Goal: Transaction & Acquisition: Purchase product/service

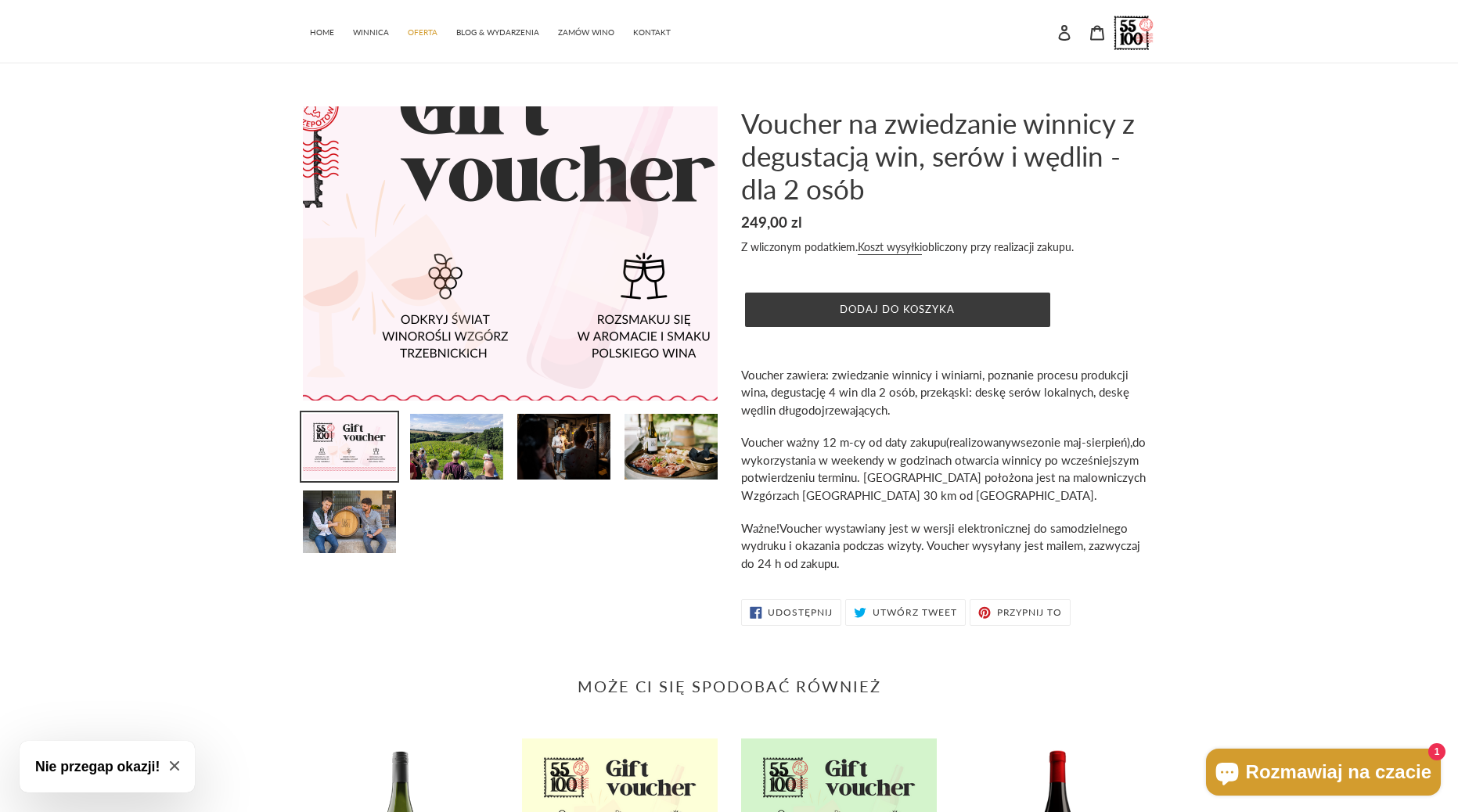
click at [601, 271] on img at bounding box center [448, 244] width 684 height 485
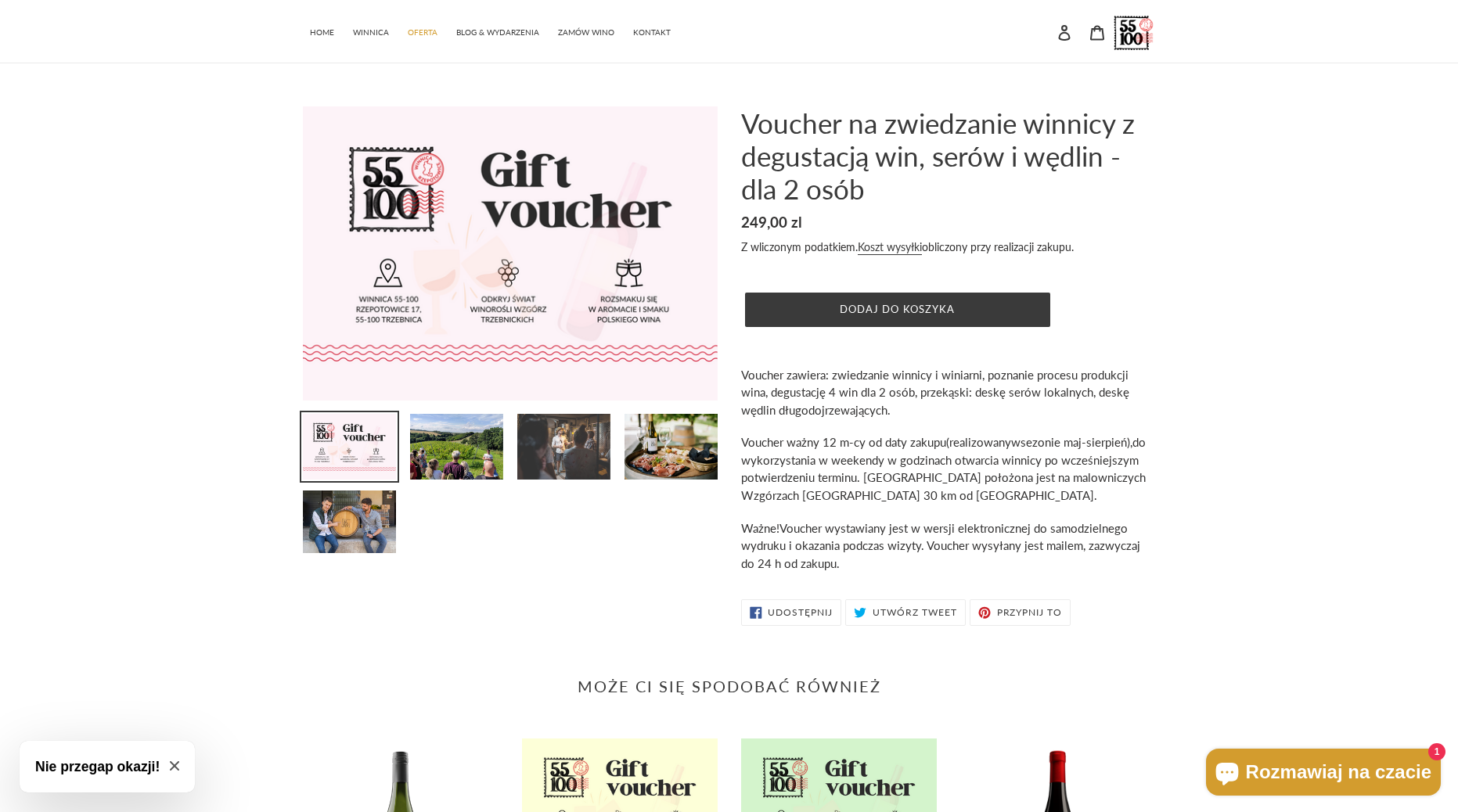
click at [567, 444] on img at bounding box center [563, 446] width 96 height 69
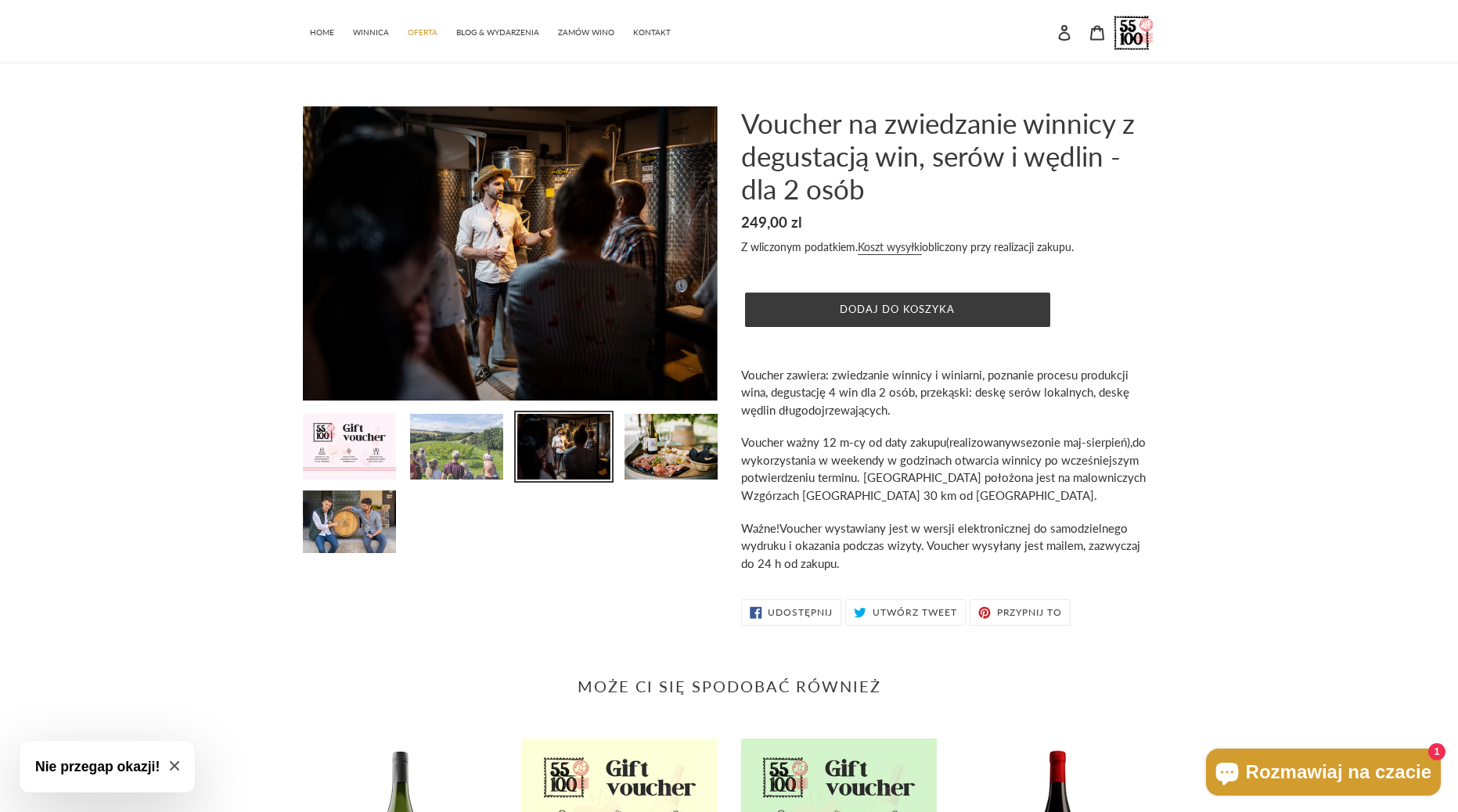
click at [478, 468] on img at bounding box center [456, 446] width 96 height 69
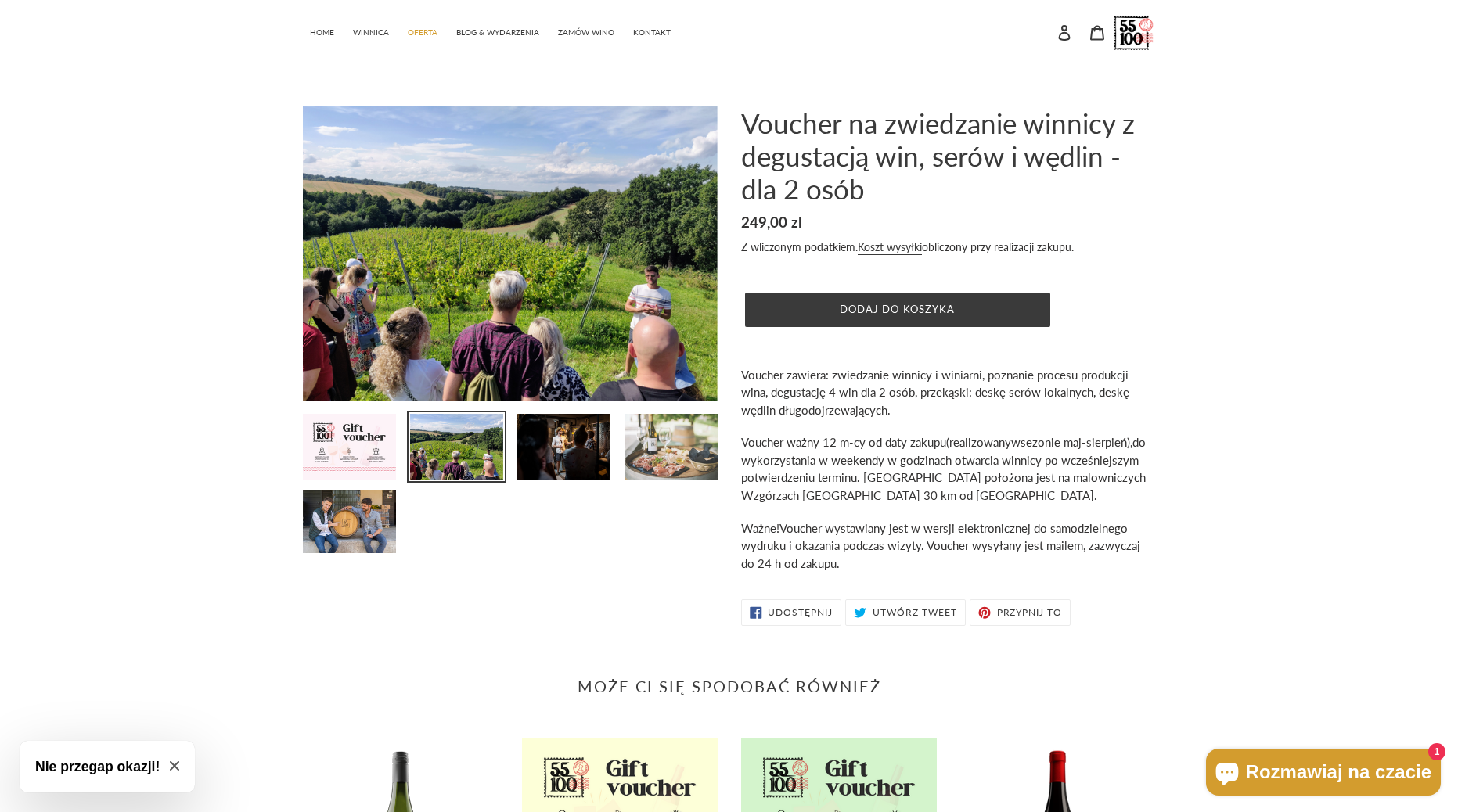
click at [665, 452] on img at bounding box center [670, 446] width 96 height 69
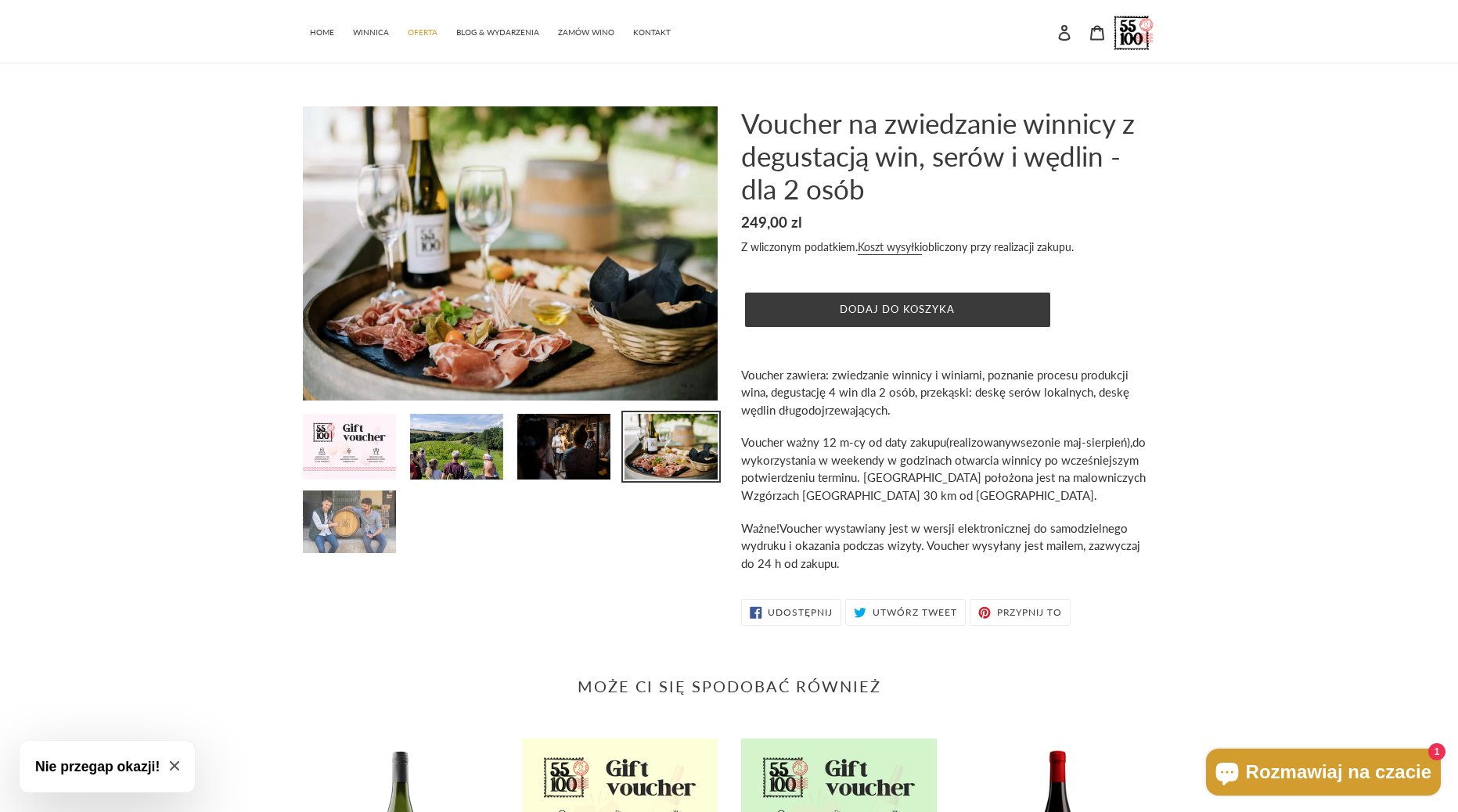
click at [377, 519] on img at bounding box center [350, 521] width 96 height 65
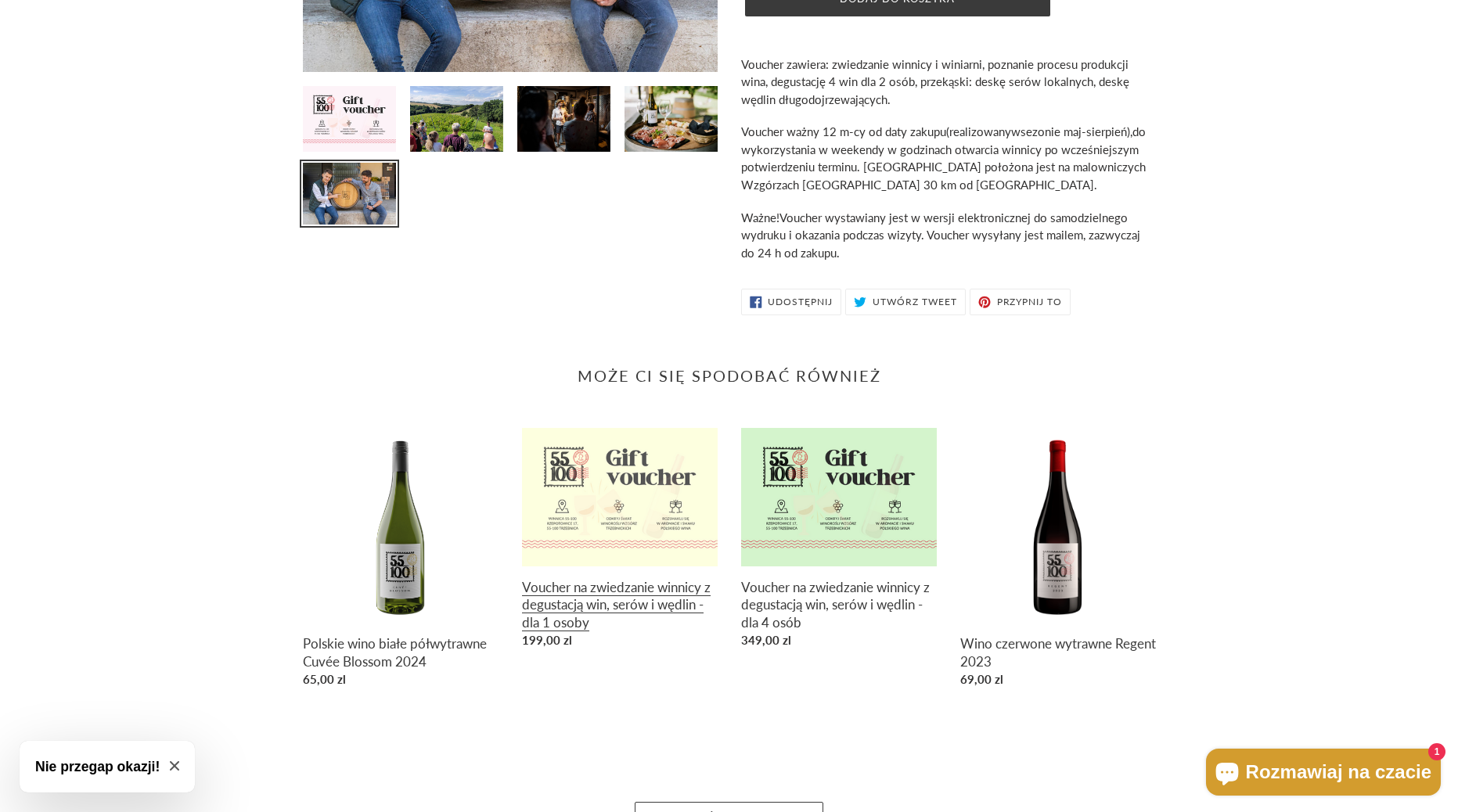
scroll to position [312, 0]
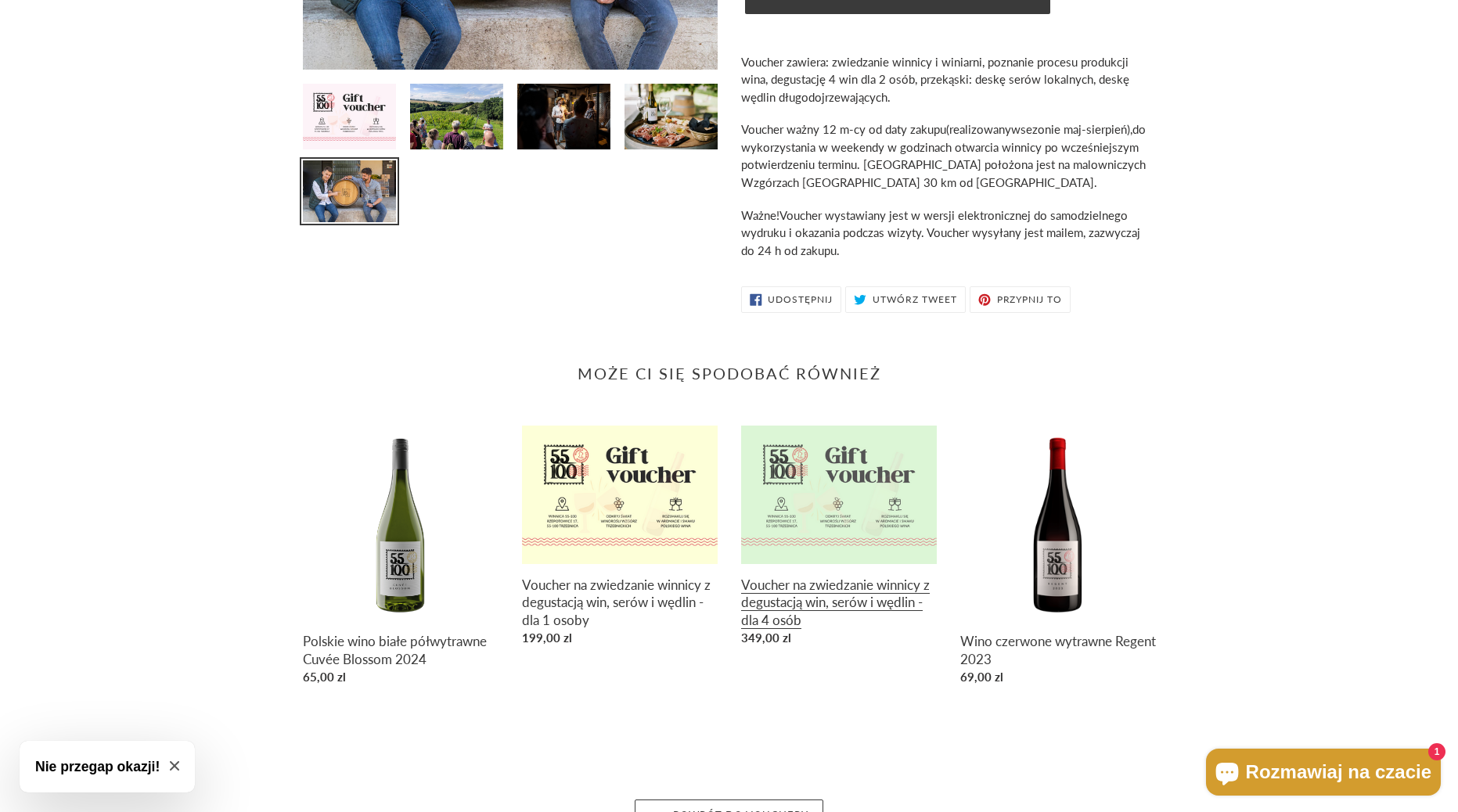
click at [868, 517] on link "Voucher na zwiedzanie winnicy z degustacją win, serów i wędlin - dla 4 osób" at bounding box center [839, 539] width 196 height 227
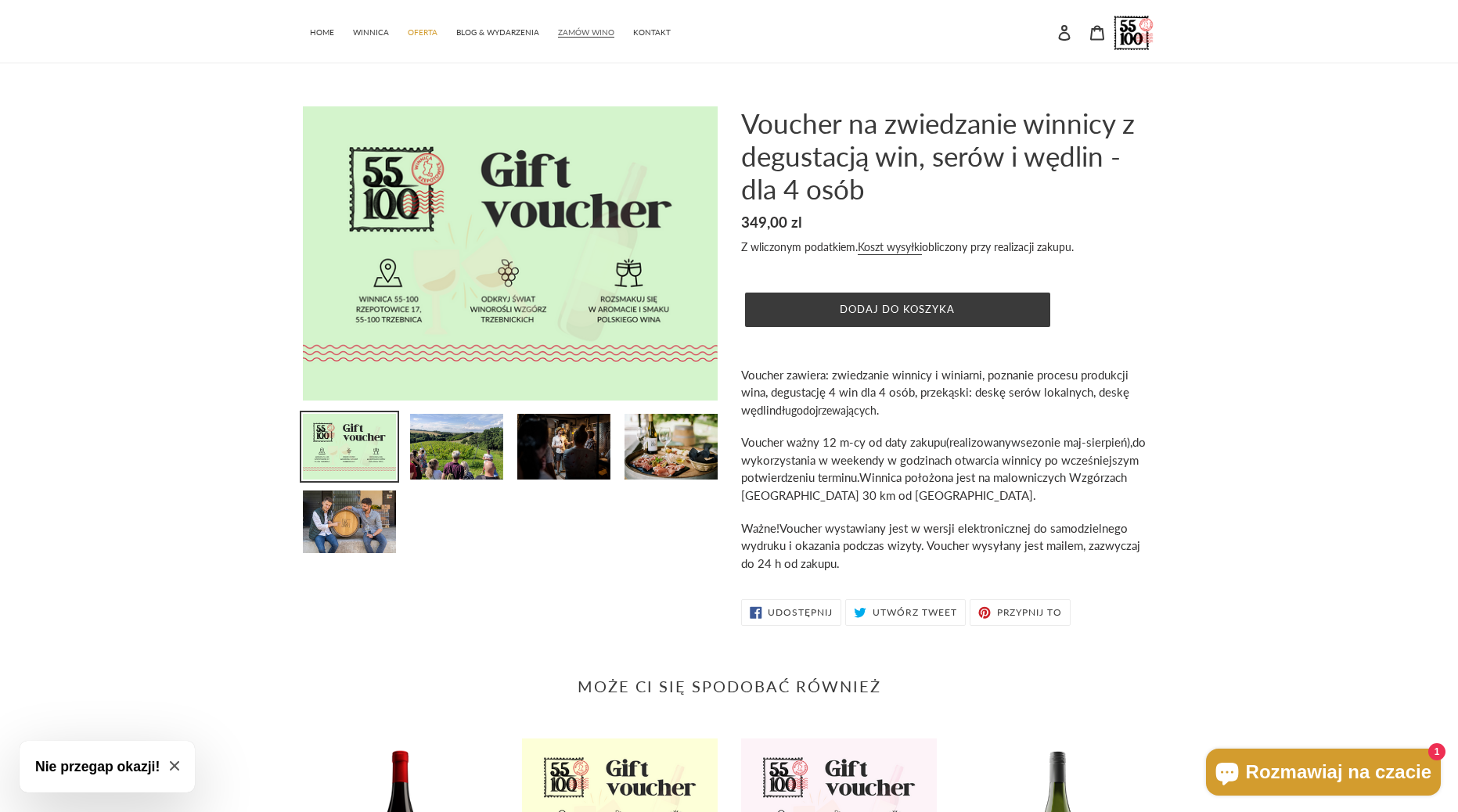
click at [597, 31] on span "ZAMÓW WINO" at bounding box center [586, 32] width 56 height 10
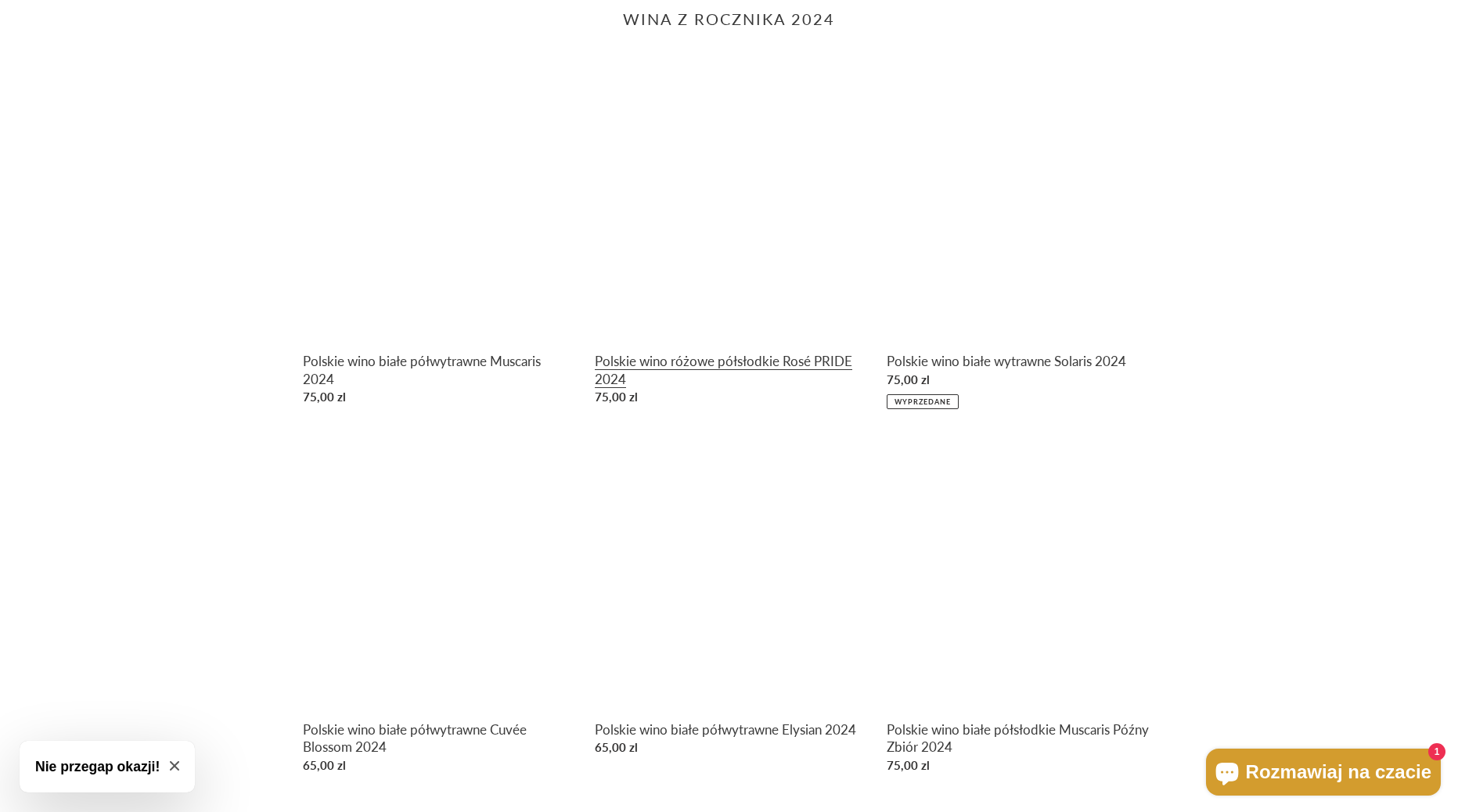
scroll to position [783, 0]
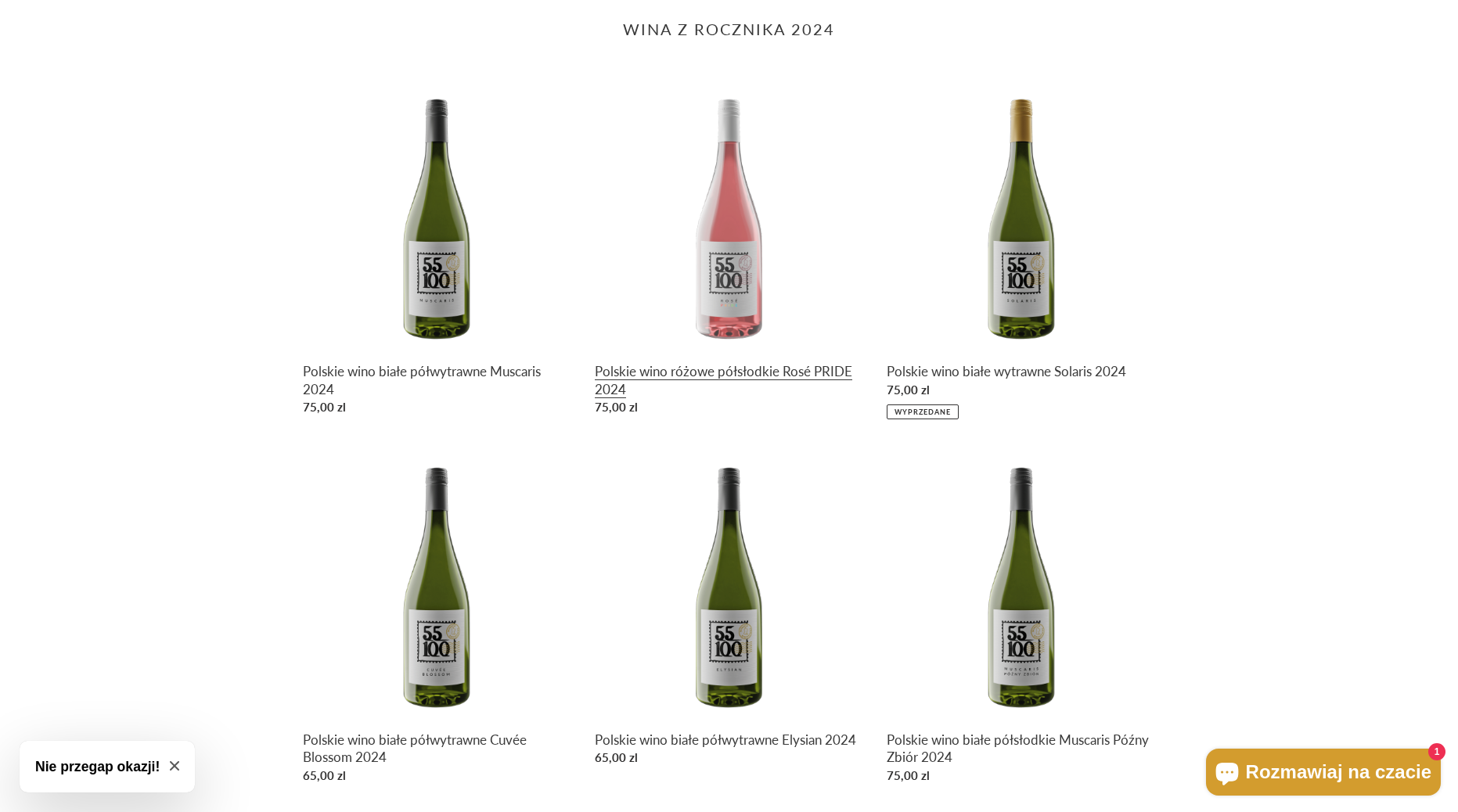
click at [743, 273] on link "Polskie wino różowe półsłodkie Rosé PRIDE 2024" at bounding box center [729, 251] width 268 height 340
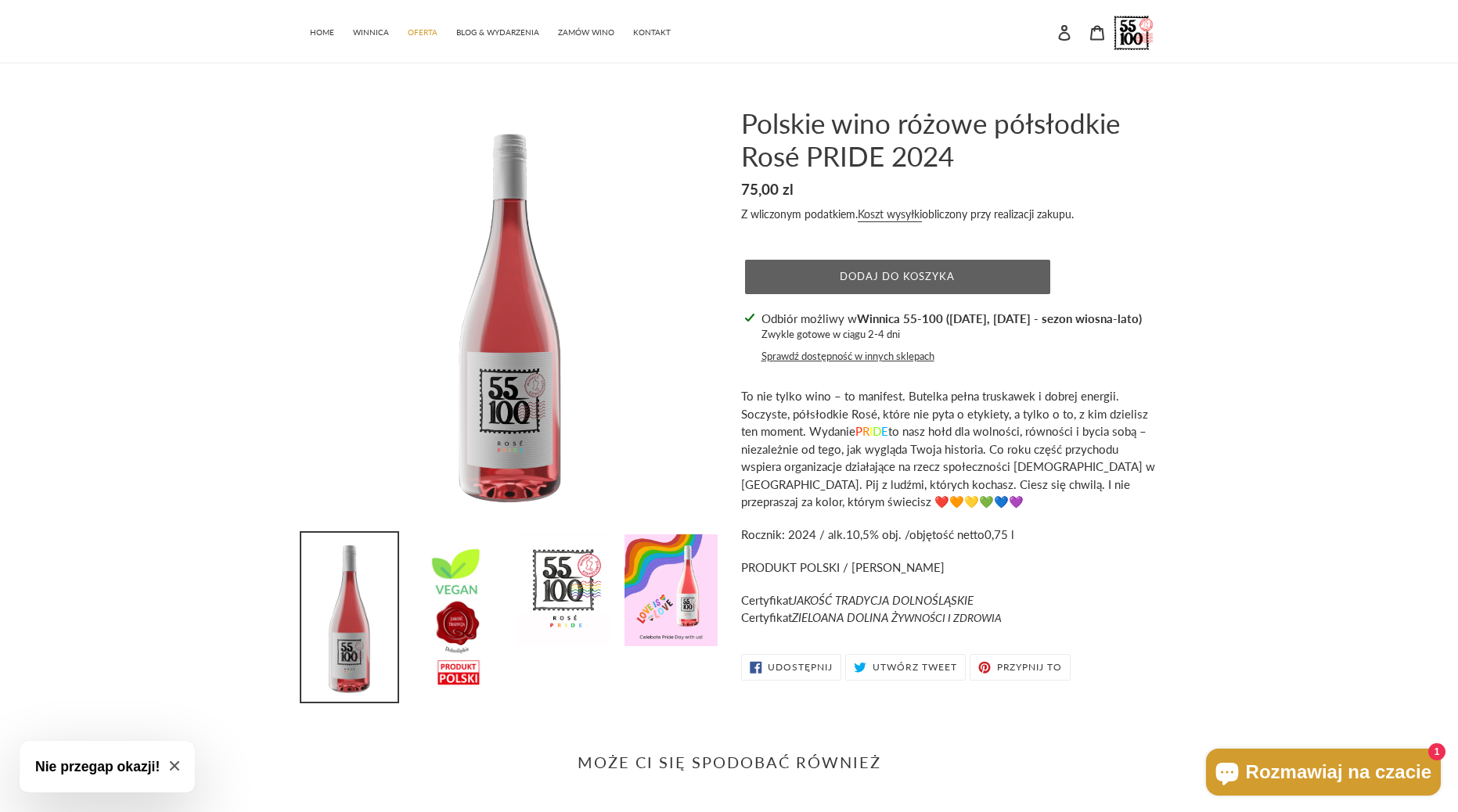
click at [916, 277] on span "Dodaj do koszyka" at bounding box center [897, 277] width 115 height 13
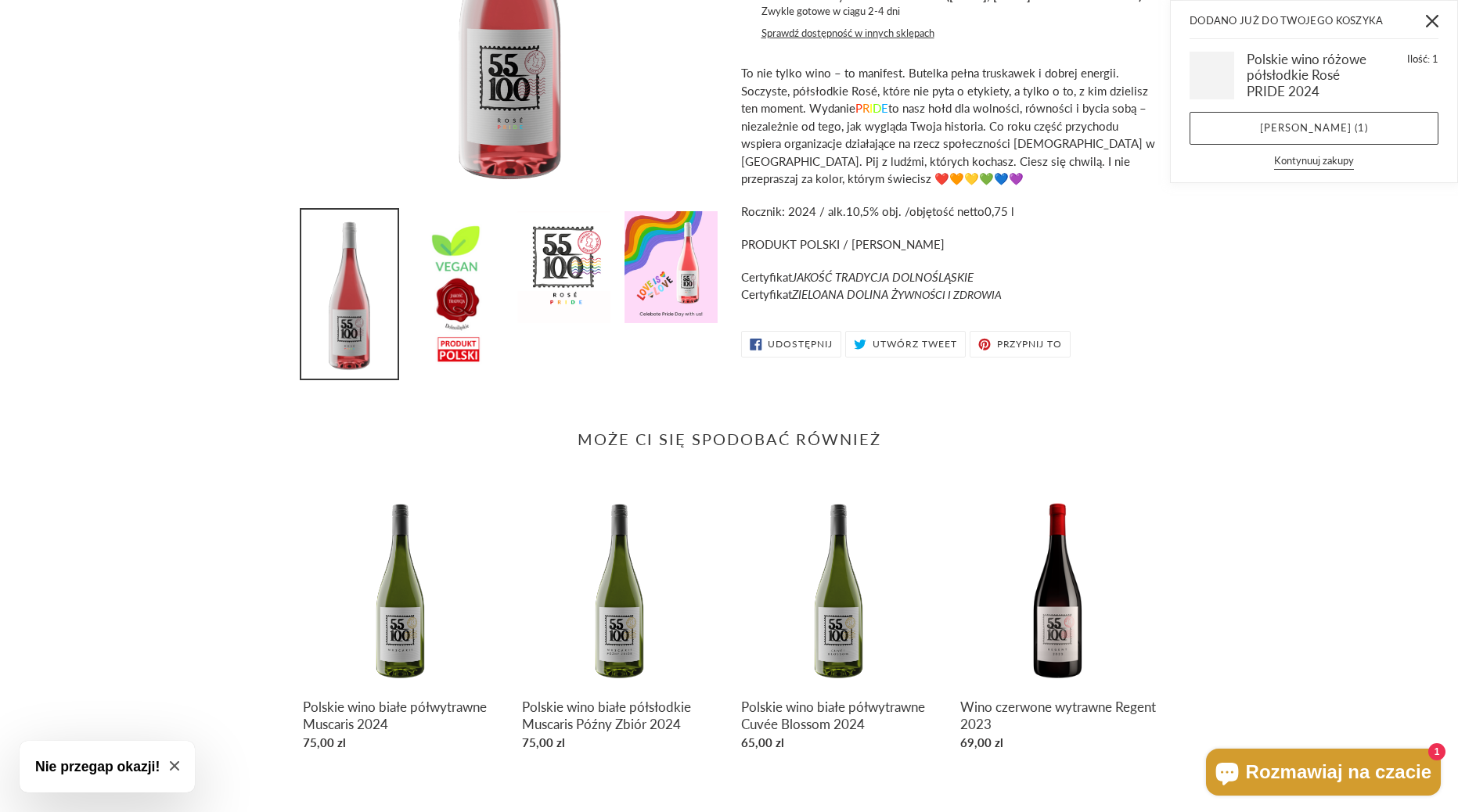
scroll to position [447, 0]
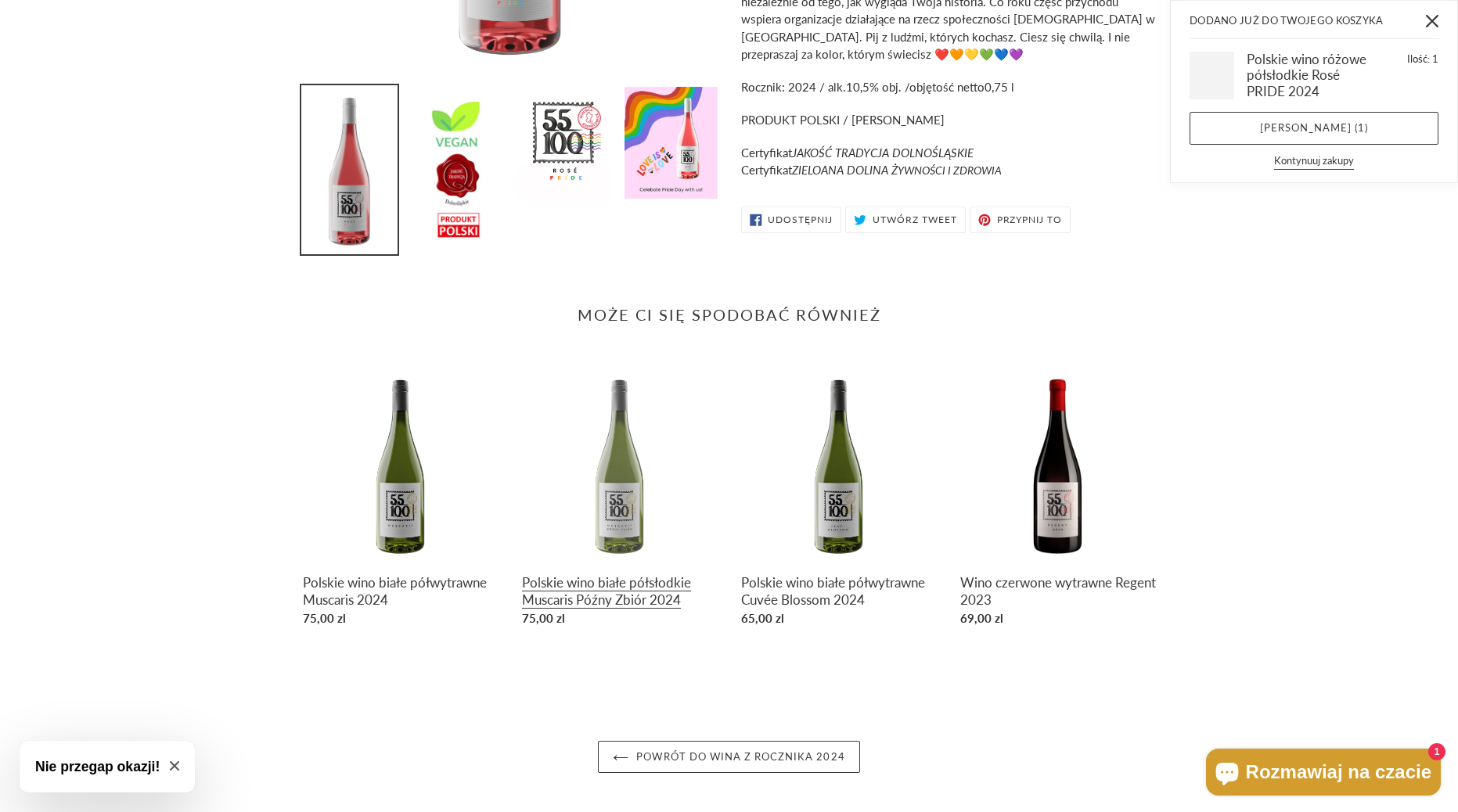
click at [619, 515] on link "Polskie wino białe półsłodkie Muscaris Późny Zbiór 2024" at bounding box center [620, 500] width 196 height 266
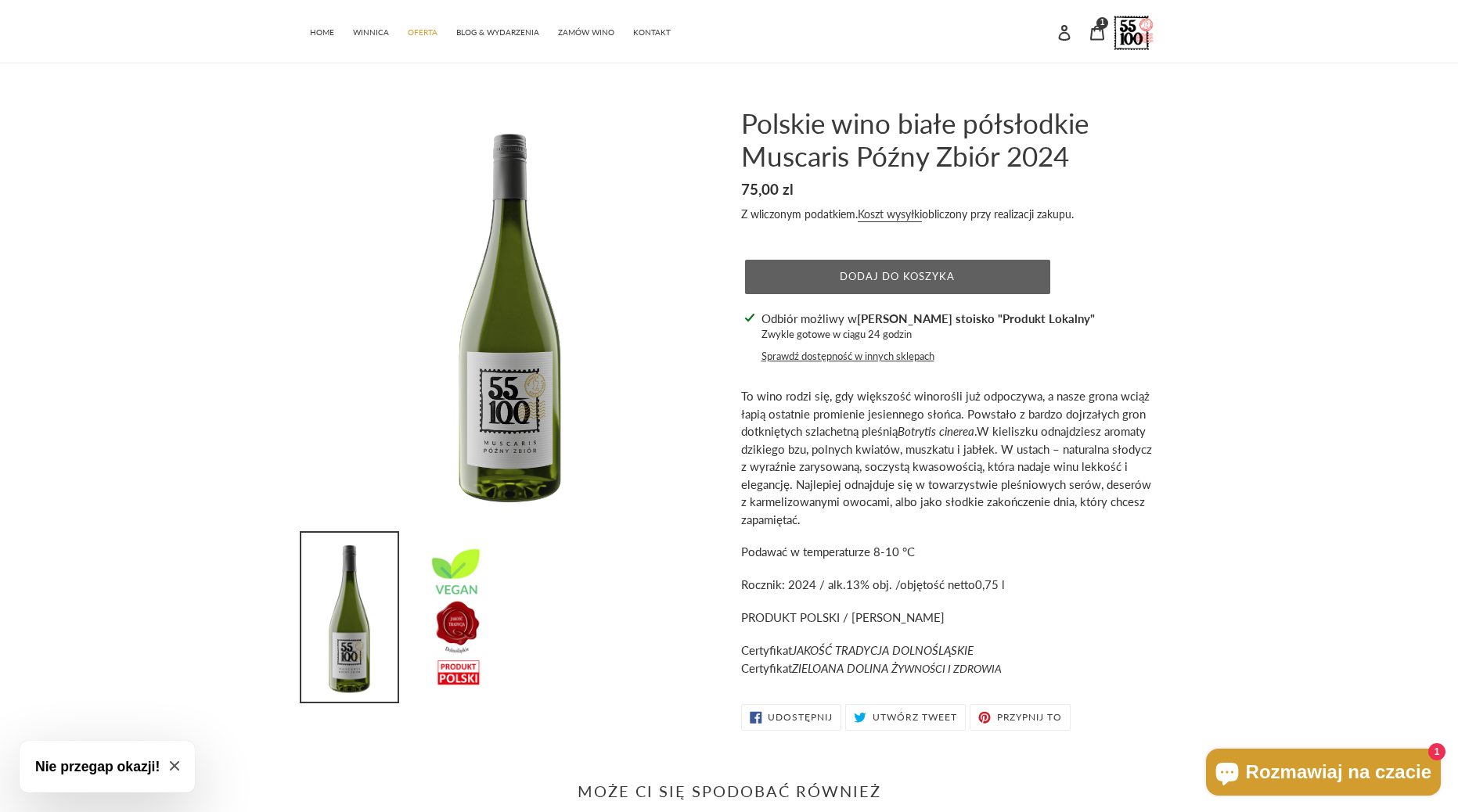
click at [921, 271] on span "Dodaj do koszyka" at bounding box center [897, 277] width 115 height 13
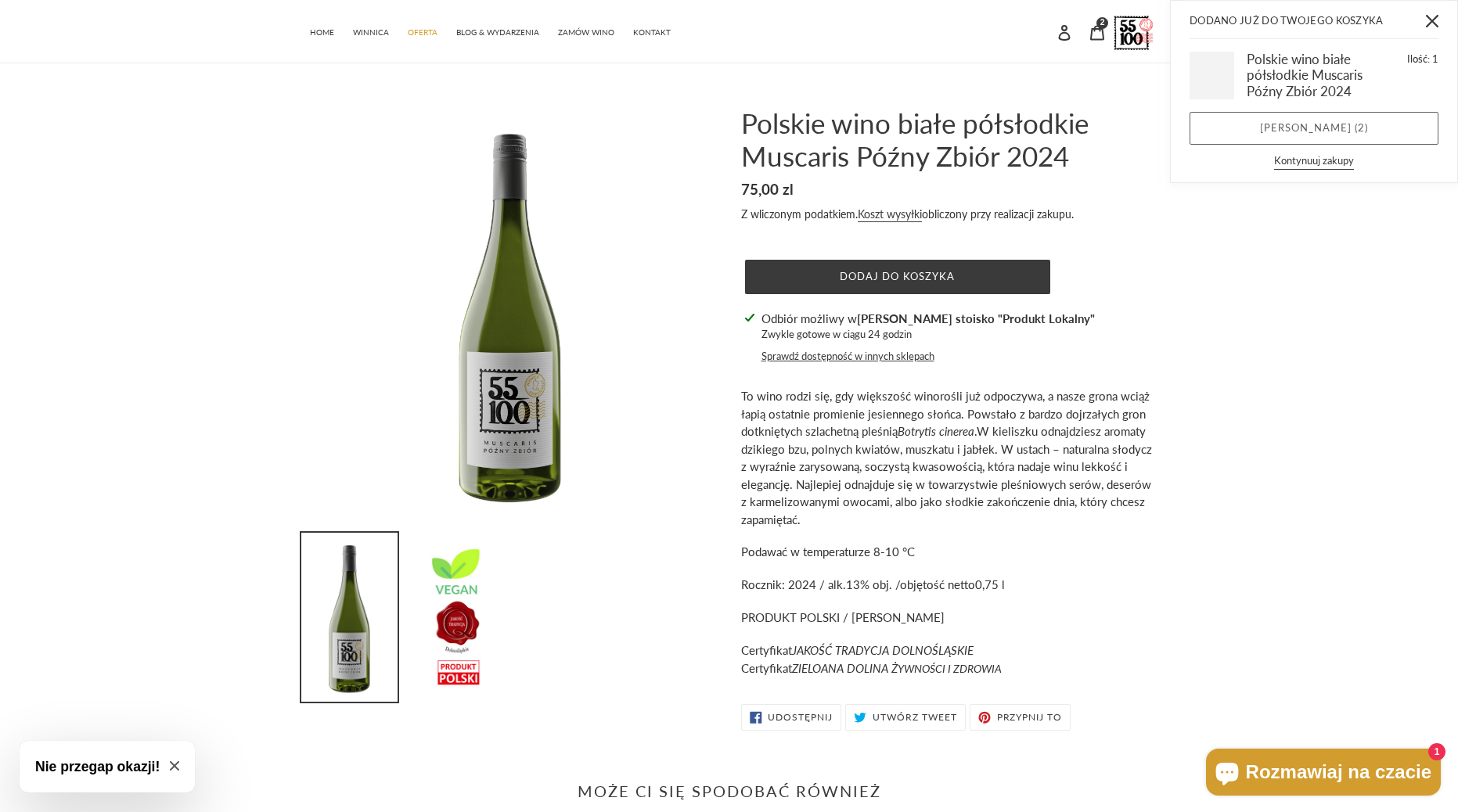
click at [1329, 131] on link "Zobacz koszyk ( 2 )" at bounding box center [1314, 128] width 249 height 33
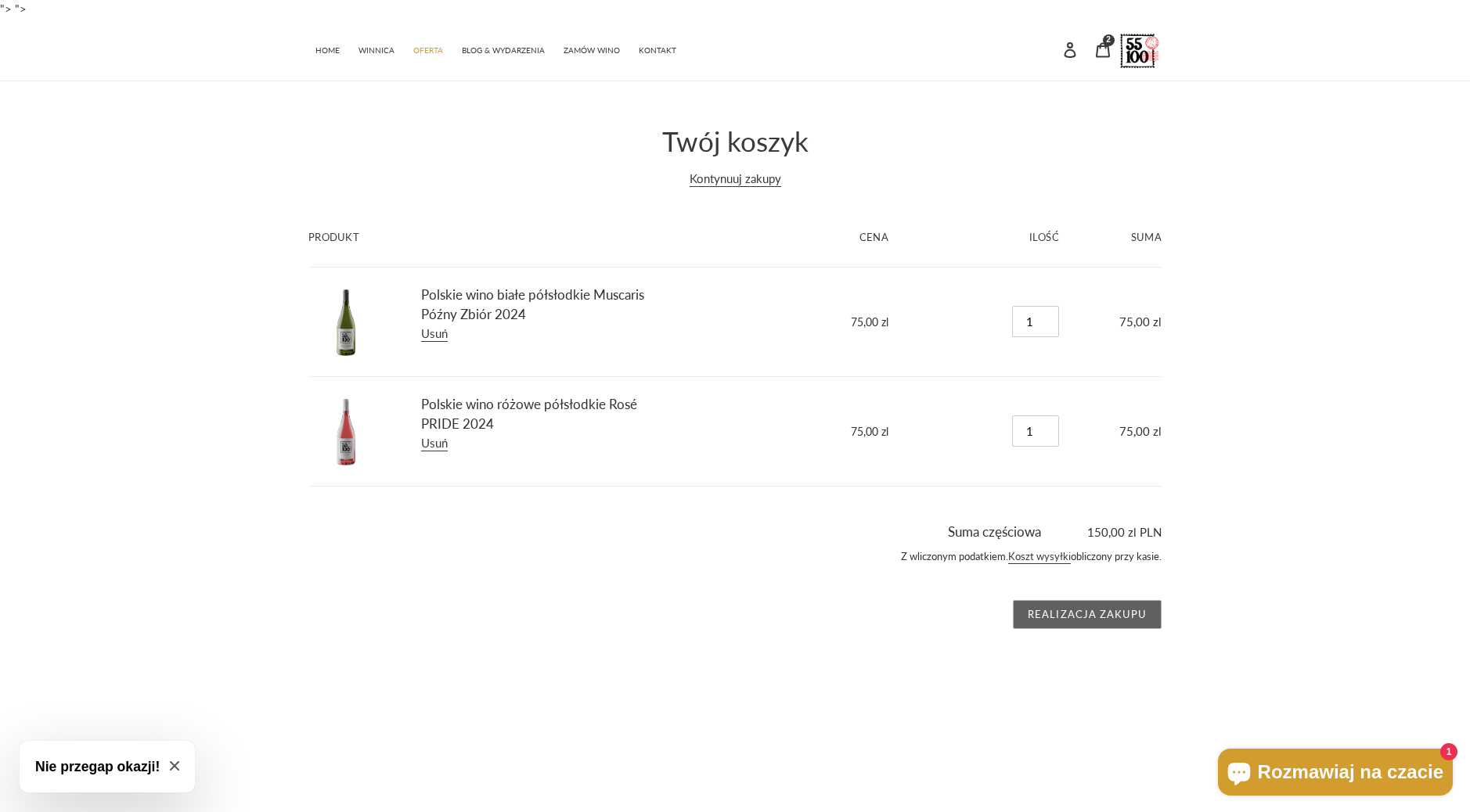
click at [1134, 620] on input "Realizacja zakupu" at bounding box center [1086, 615] width 148 height 29
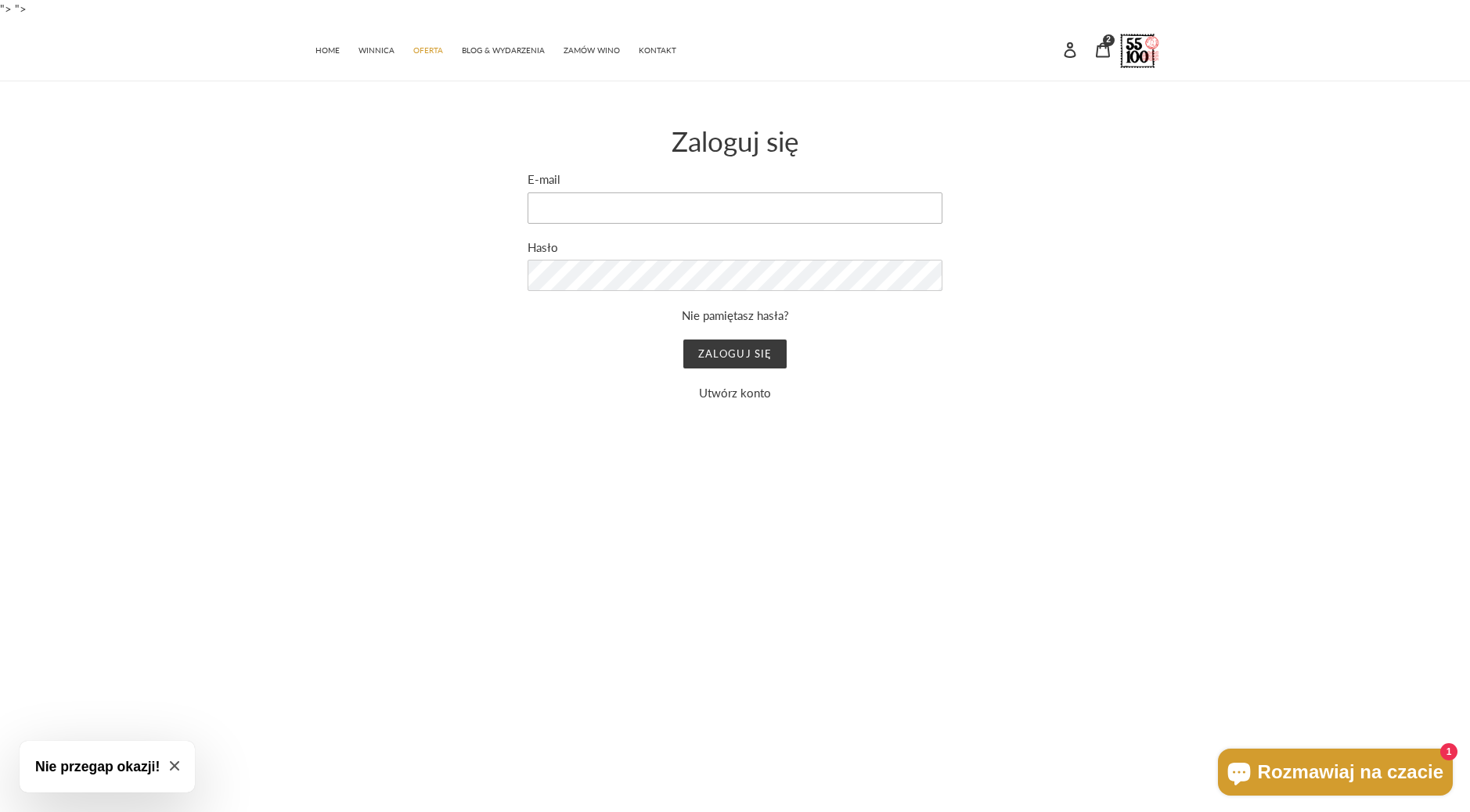
click at [637, 212] on input "E-mail" at bounding box center [735, 208] width 415 height 31
click at [602, 405] on html ""> "> Przejdź do treści Dodano już do Twojego koszyka Ilość: Zobacz koszyk ( ) …" at bounding box center [735, 265] width 1470 height 532
click at [635, 210] on input "E-mail" at bounding box center [735, 208] width 415 height 31
type input "[EMAIL_ADDRESS][DOMAIN_NAME]"
click at [756, 394] on link "Utwórz konto" at bounding box center [735, 392] width 72 height 14
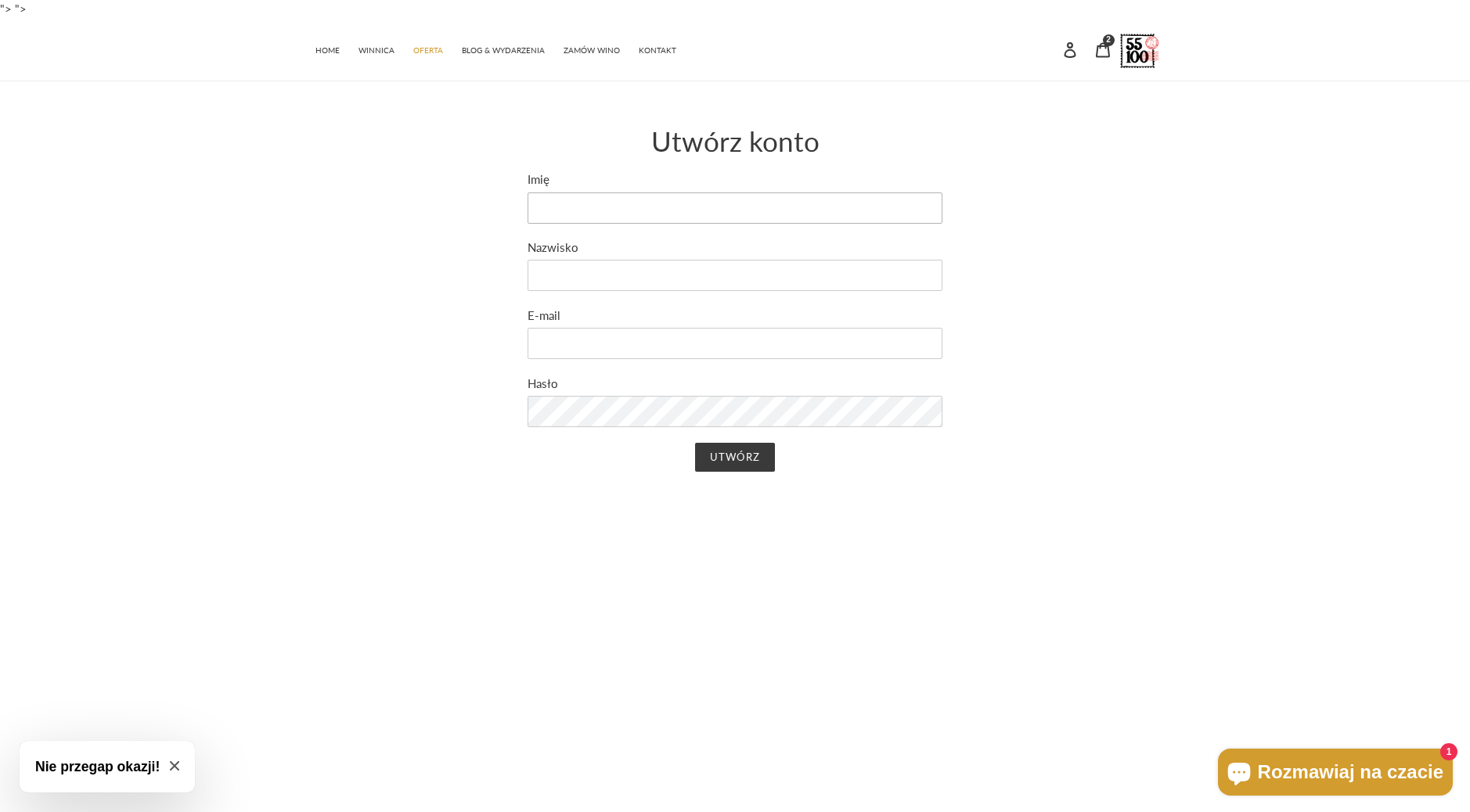
click at [597, 210] on input "Imię" at bounding box center [735, 208] width 415 height 31
type input "Przemek"
type input "Magdziarz"
type input "[EMAIL_ADDRESS][DOMAIN_NAME]"
click at [752, 460] on input "Utwórz" at bounding box center [735, 457] width 79 height 29
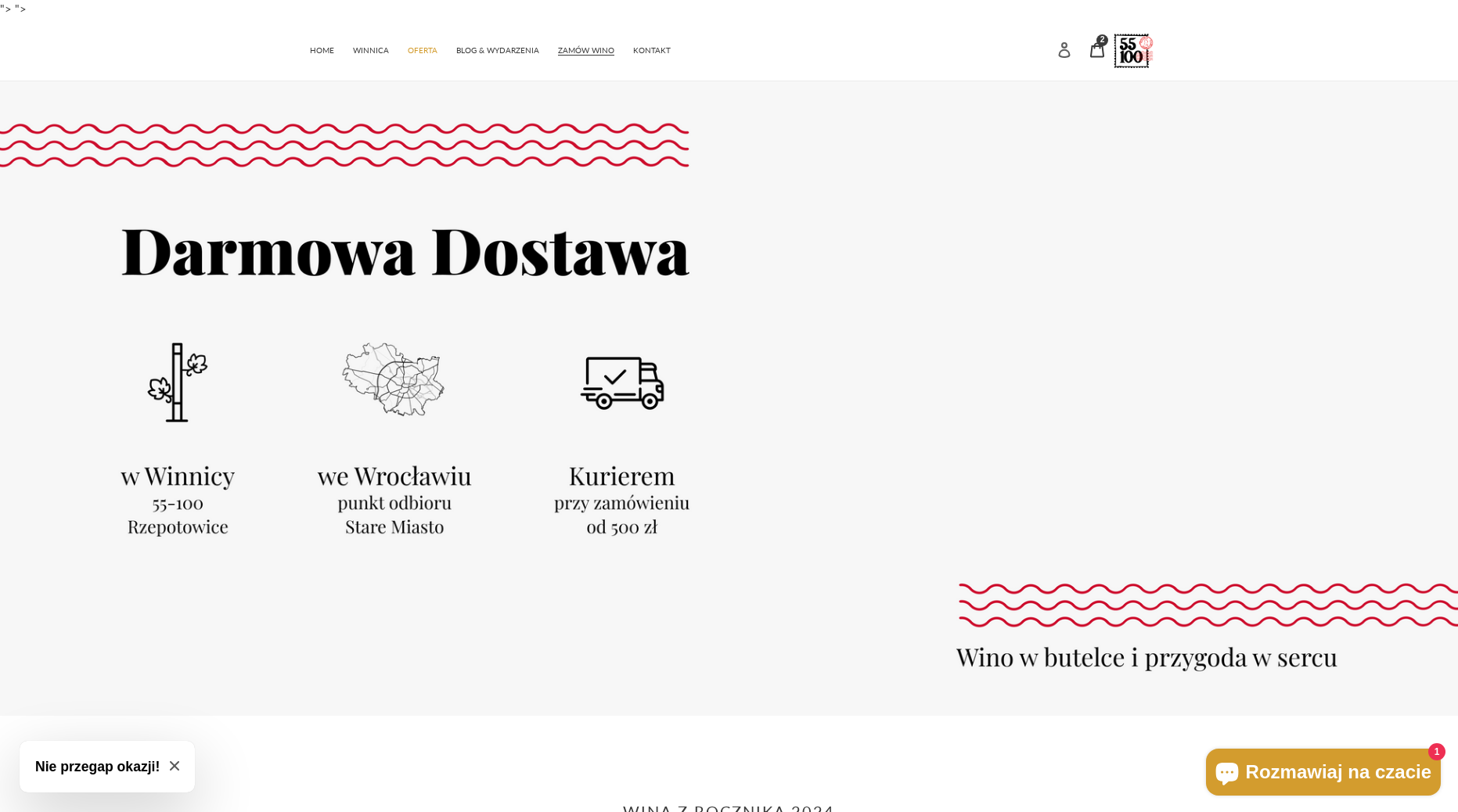
click at [1067, 53] on icon at bounding box center [1063, 50] width 12 height 16
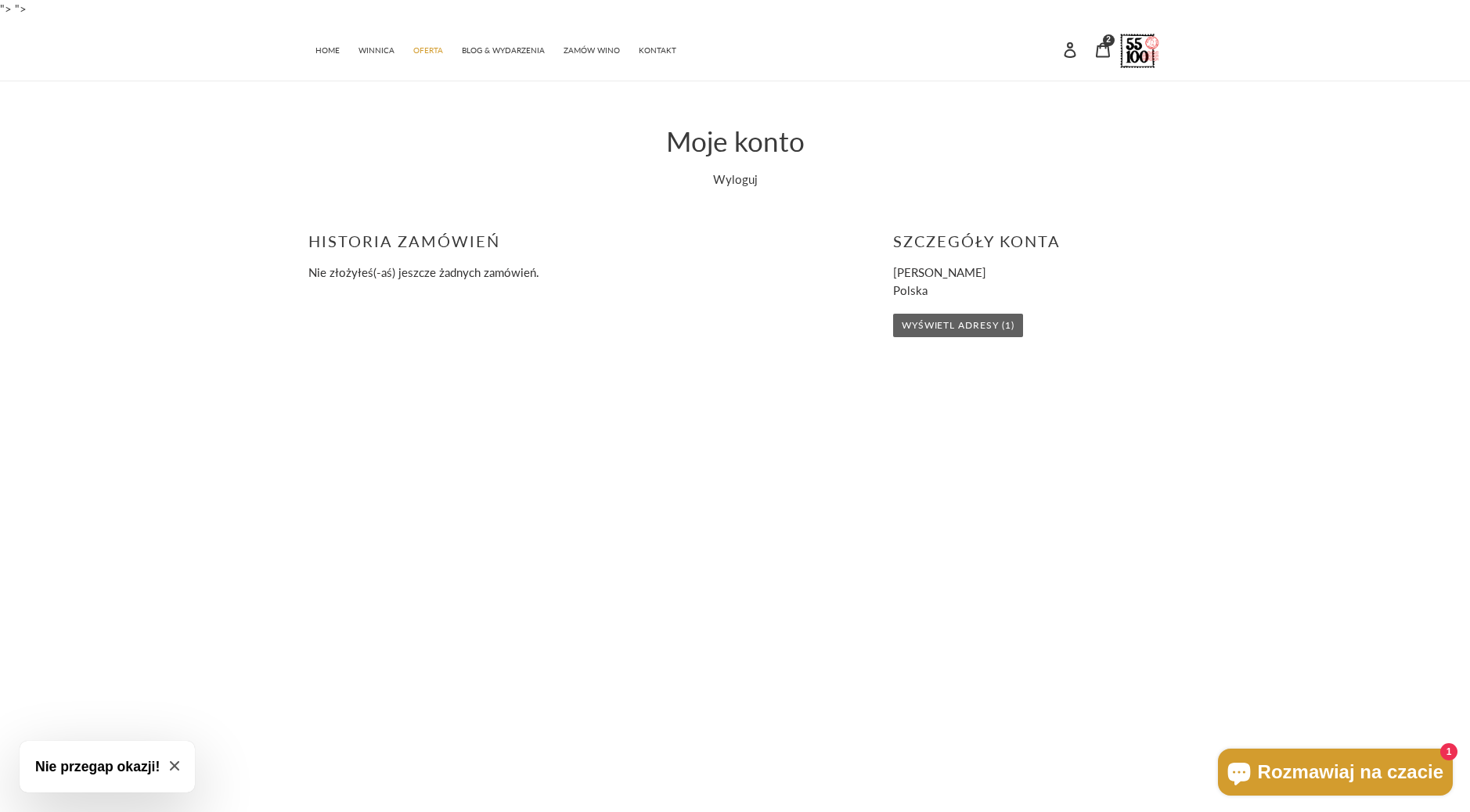
click at [985, 326] on link "Wyświetl adresy (1)" at bounding box center [957, 324] width 130 height 23
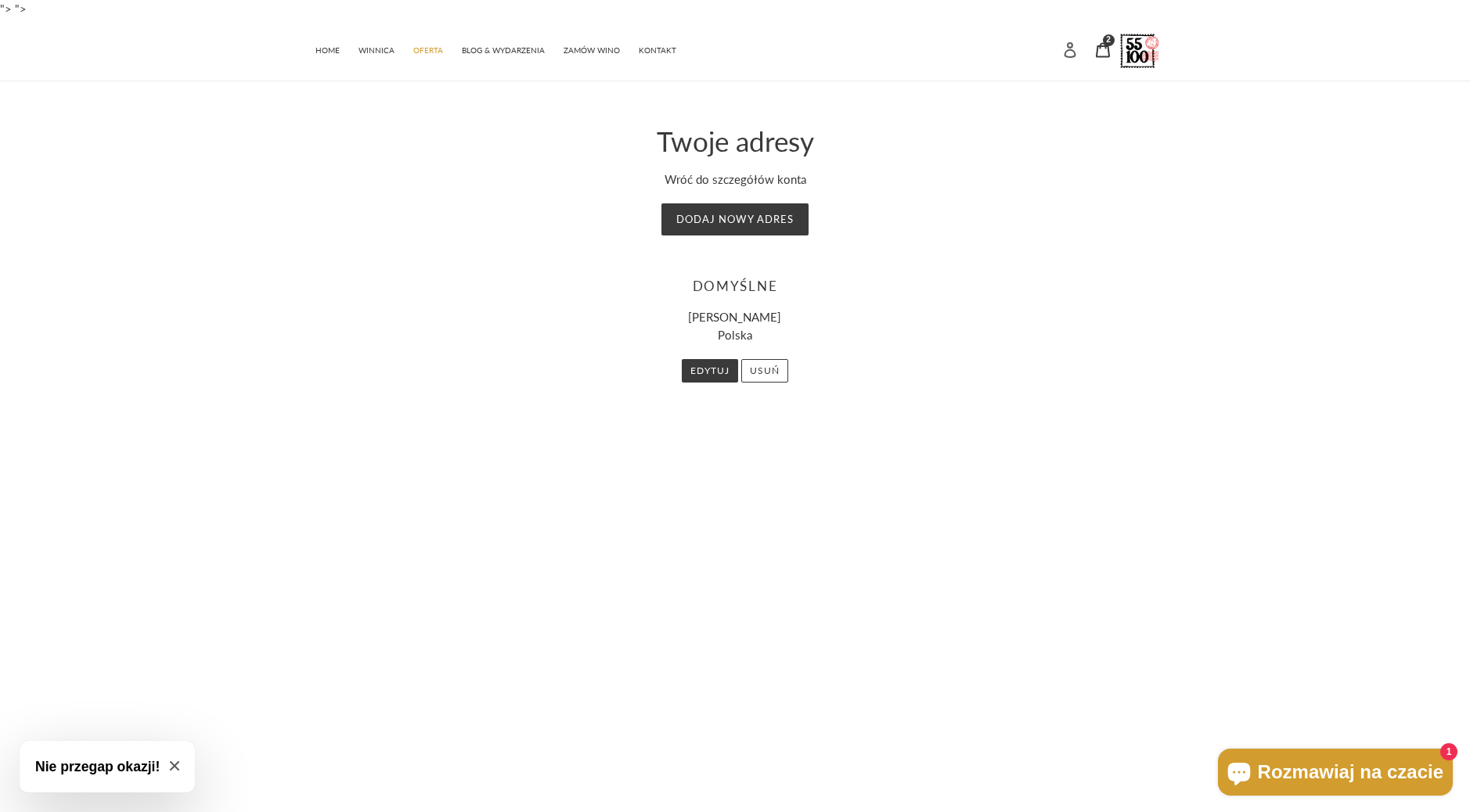
click at [1073, 53] on icon at bounding box center [1070, 50] width 16 height 16
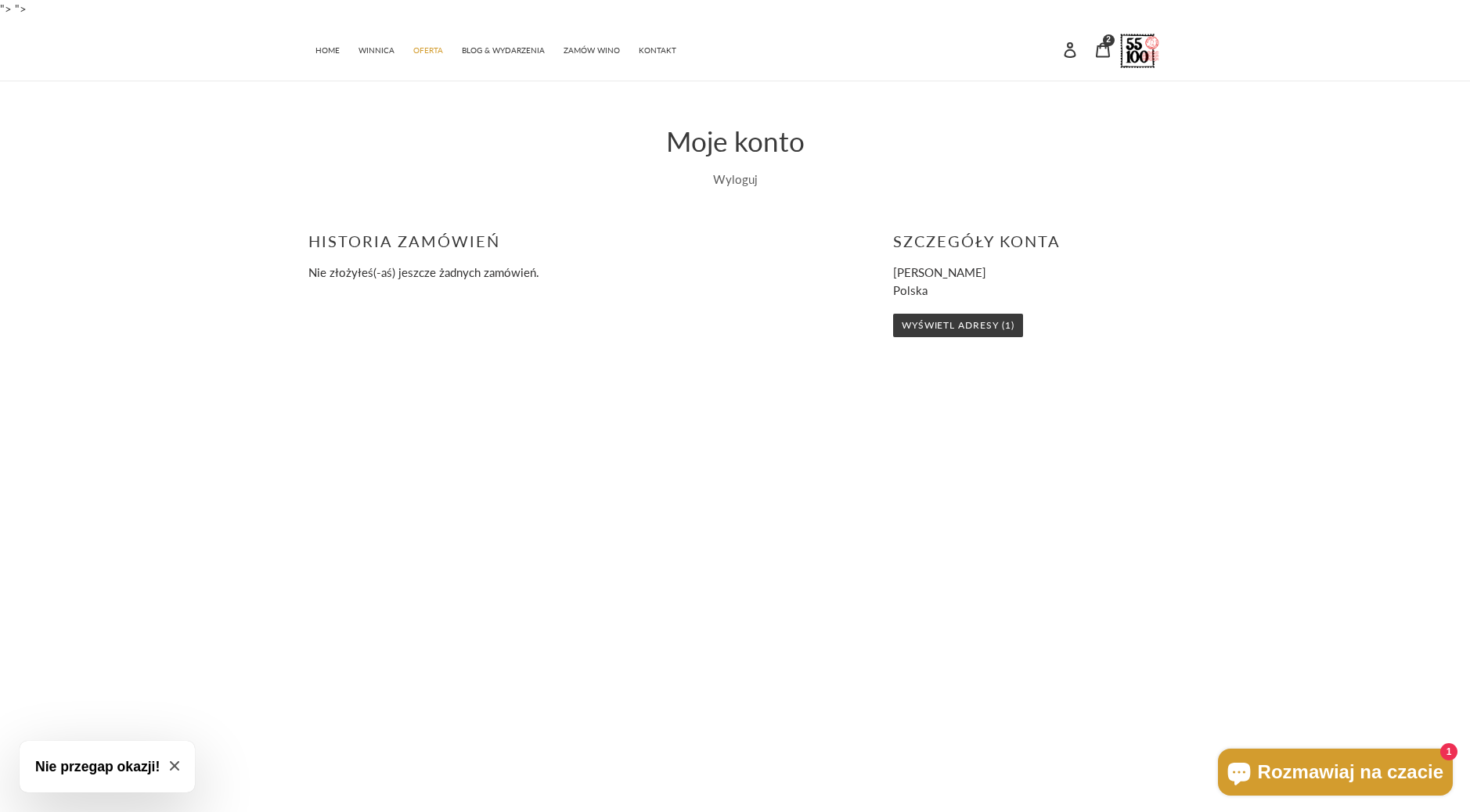
click at [737, 178] on link "Wyloguj" at bounding box center [735, 179] width 44 height 14
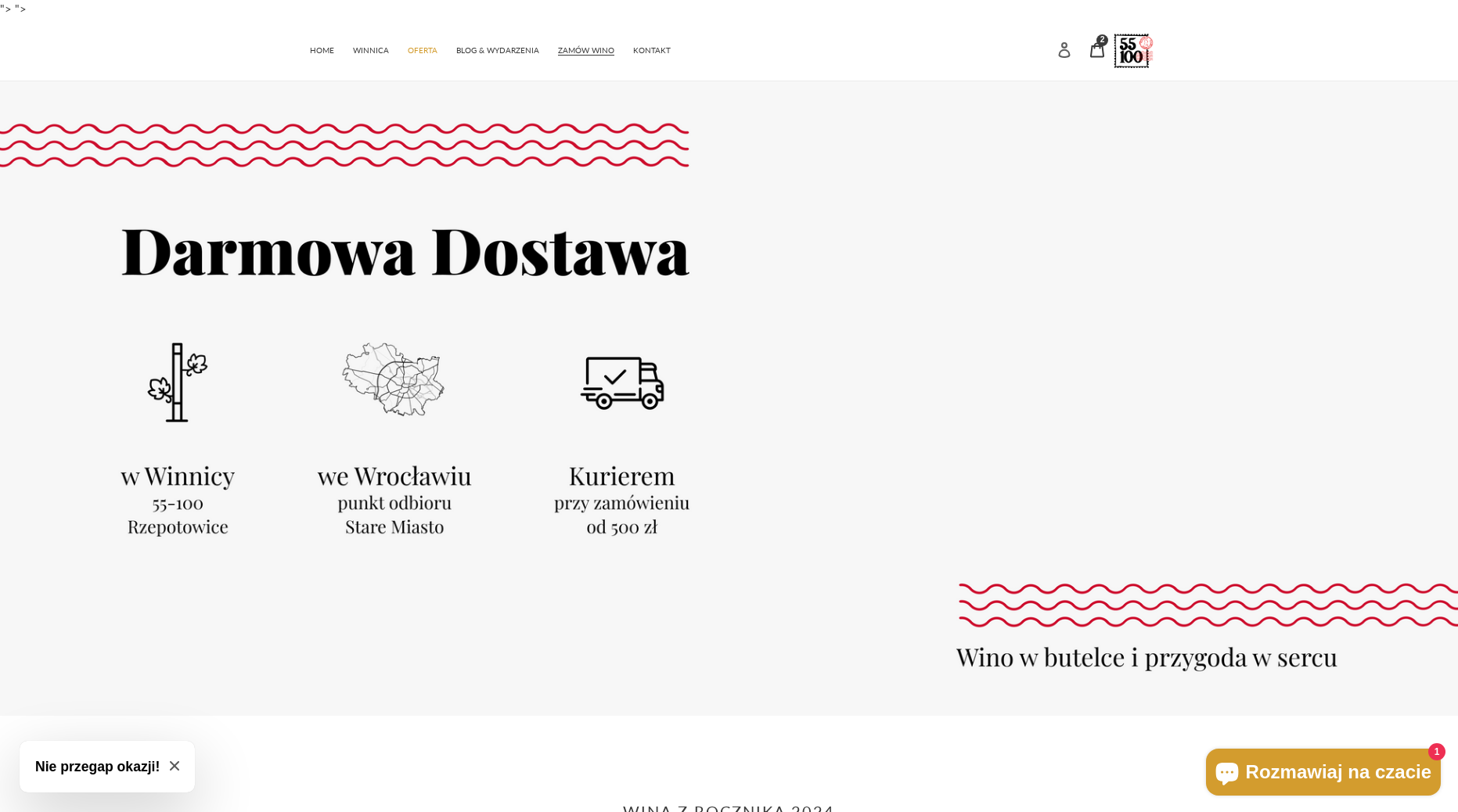
click at [1069, 52] on icon at bounding box center [1064, 50] width 16 height 16
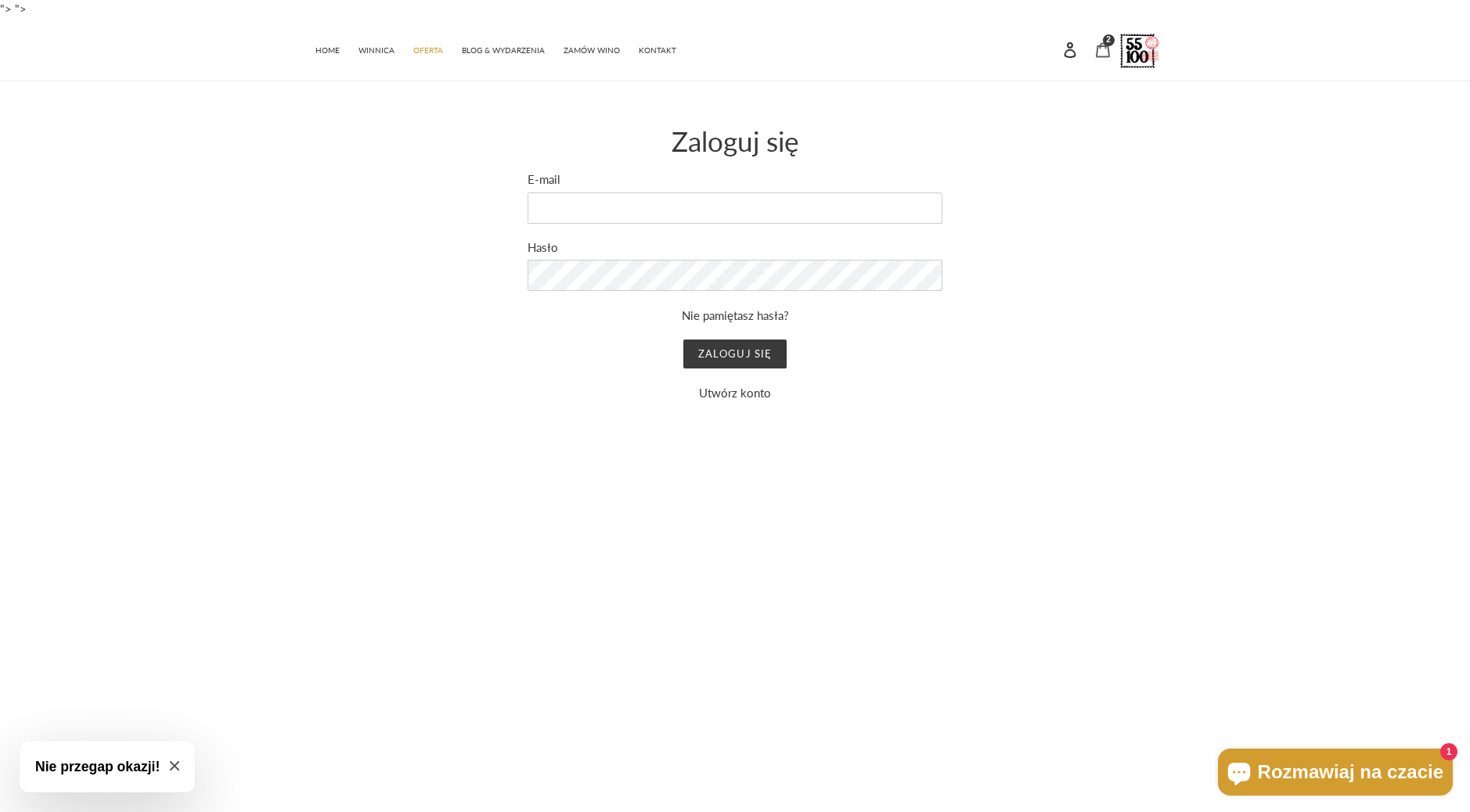
click at [1099, 51] on icon at bounding box center [1102, 50] width 16 height 16
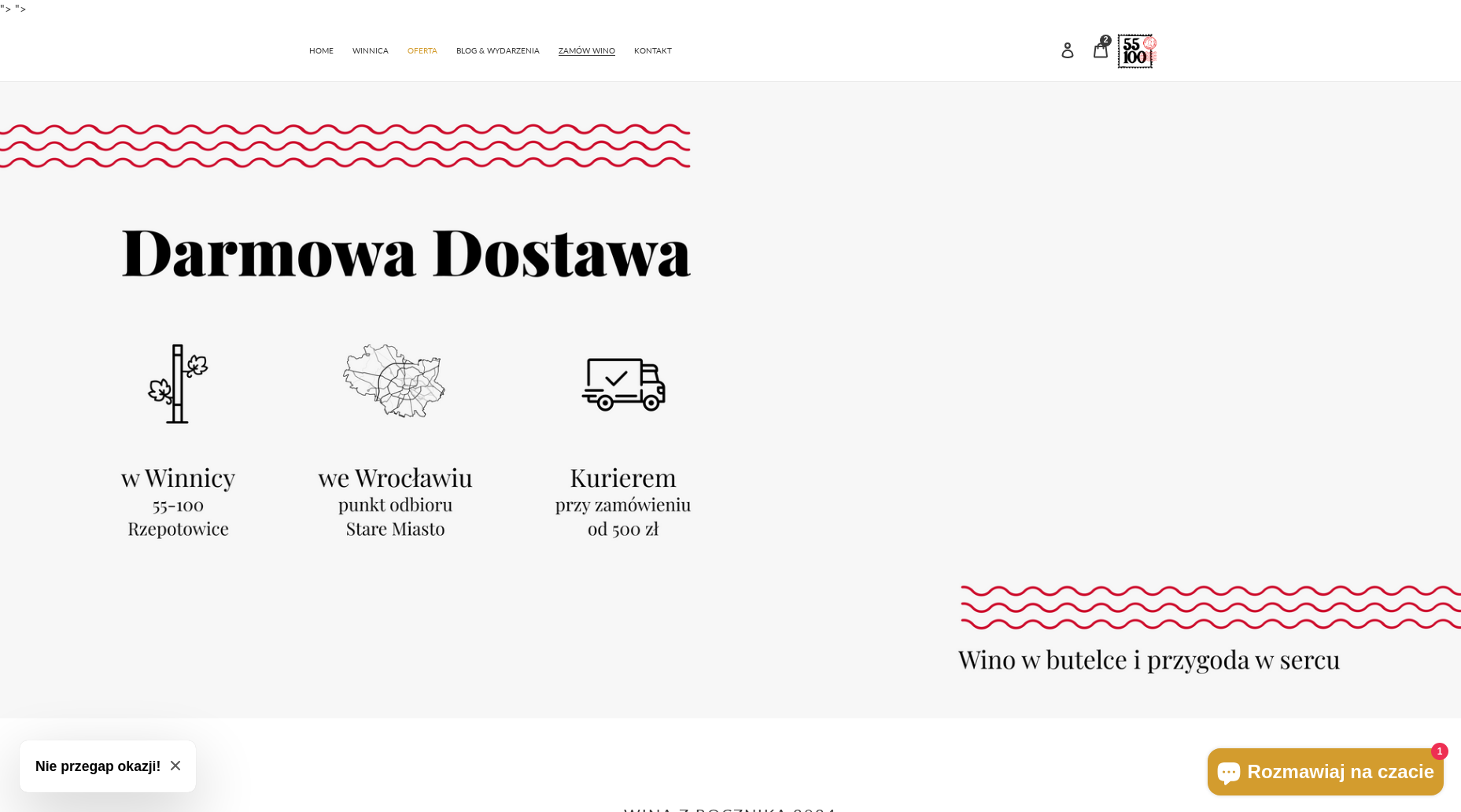
click at [1432, 756] on span "1" at bounding box center [1440, 751] width 18 height 18
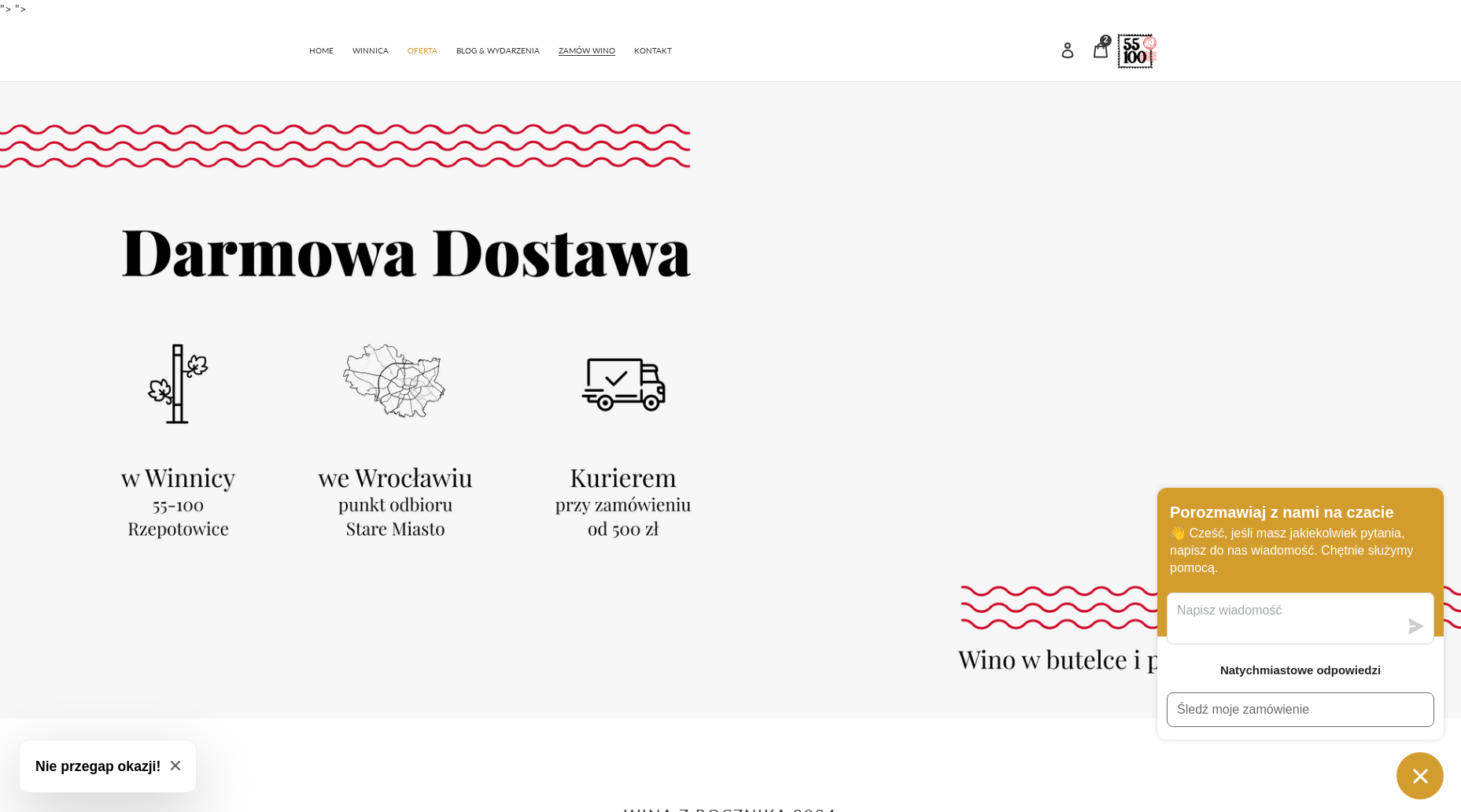
click at [899, 312] on div at bounding box center [730, 400] width 1461 height 637
click at [909, 333] on div at bounding box center [730, 400] width 1461 height 637
click at [1430, 780] on icon "Okno czatu" at bounding box center [1420, 776] width 24 height 24
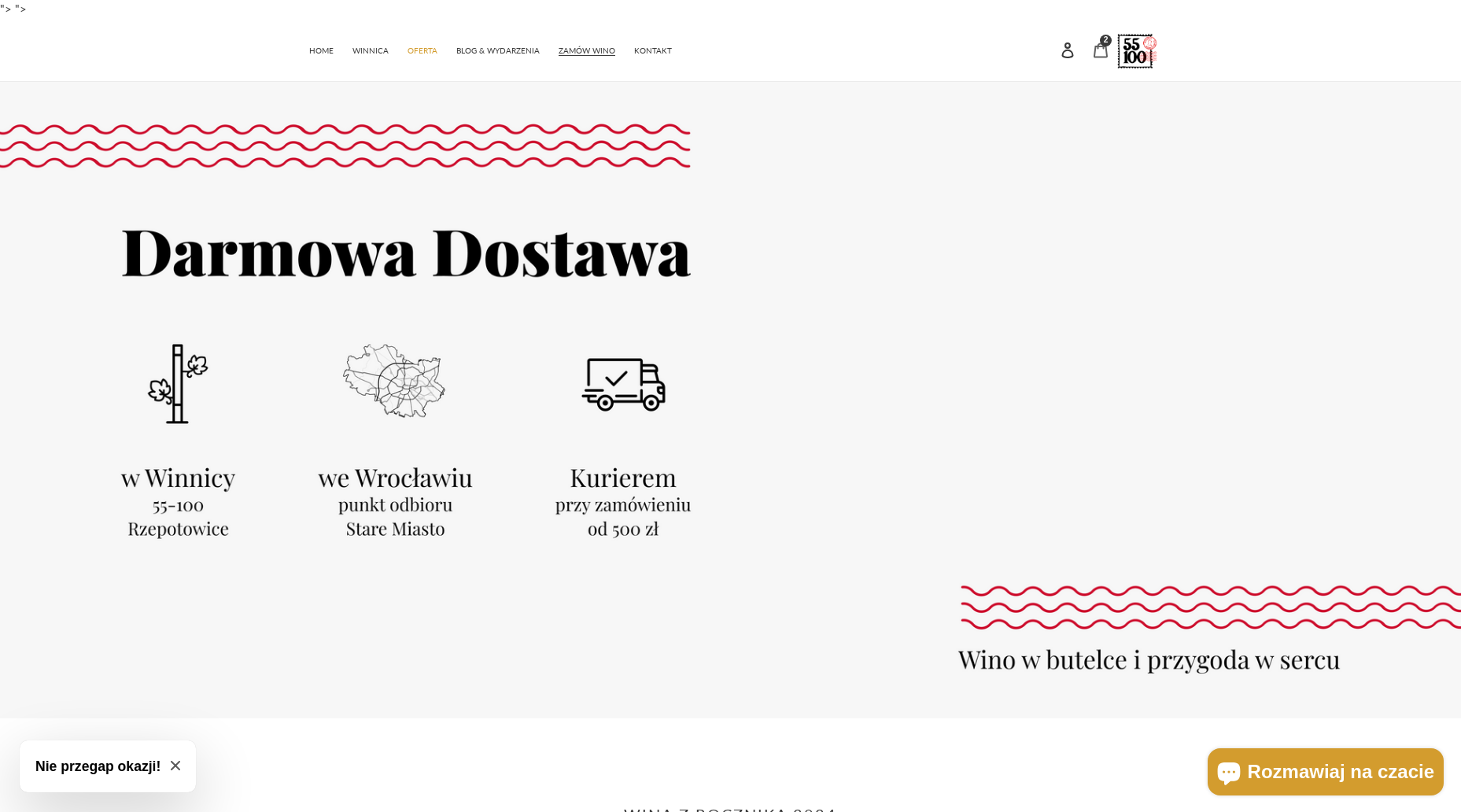
click at [1099, 46] on icon at bounding box center [1099, 50] width 14 height 15
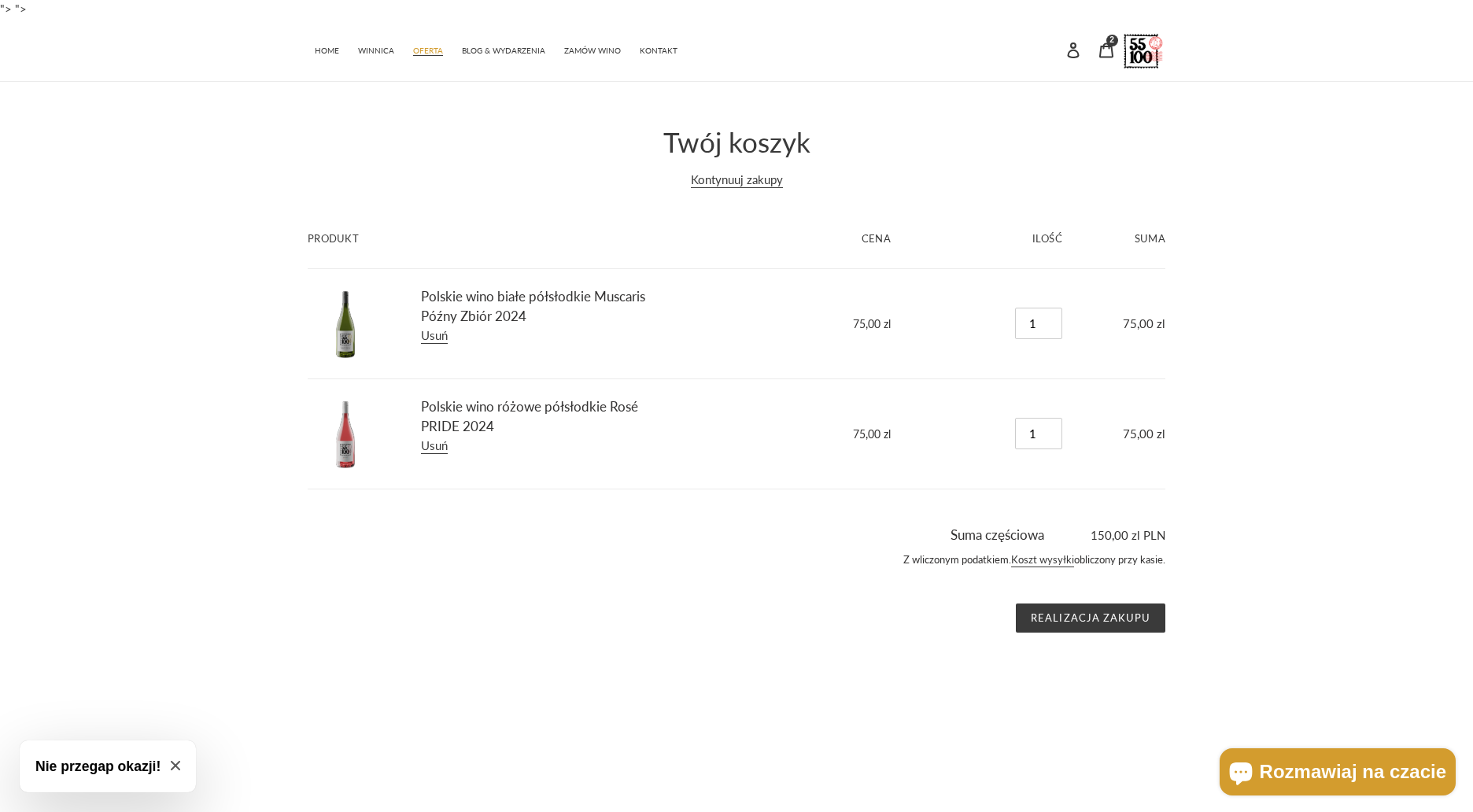
click at [421, 48] on span "OFERTA" at bounding box center [428, 50] width 30 height 10
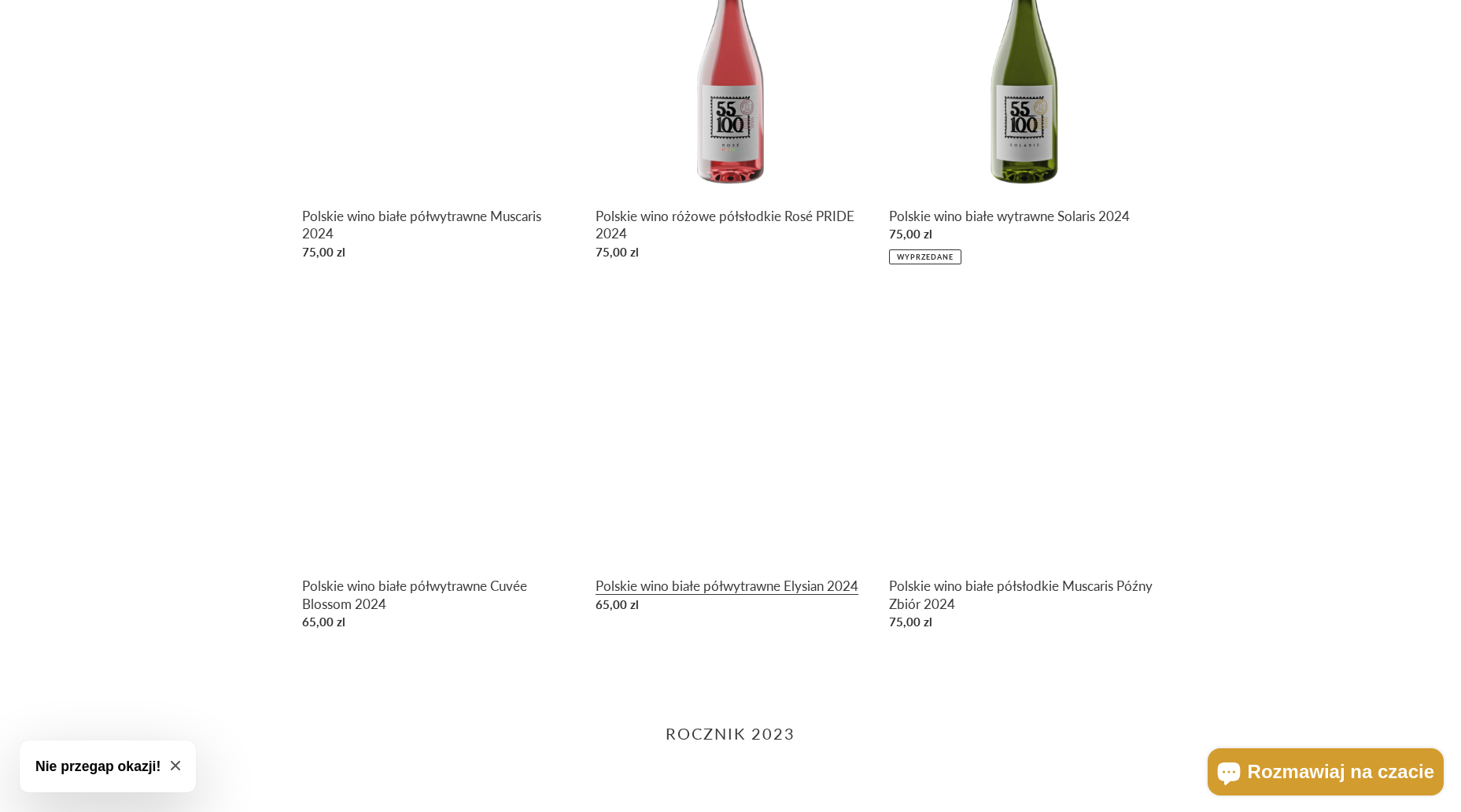
scroll to position [944, 0]
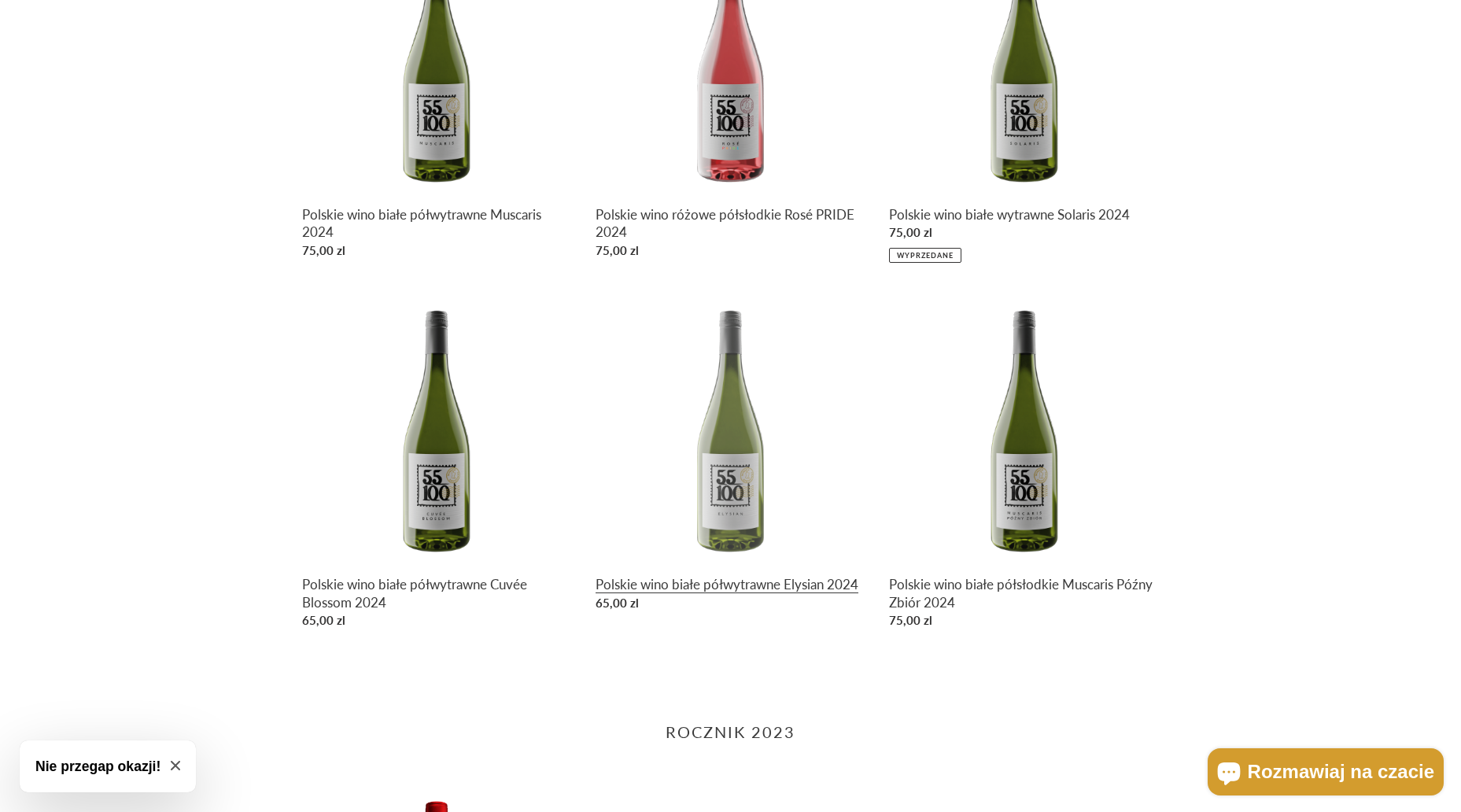
click at [727, 590] on link "Polskie wino białe półwytrawne Elysian 2024" at bounding box center [730, 455] width 270 height 324
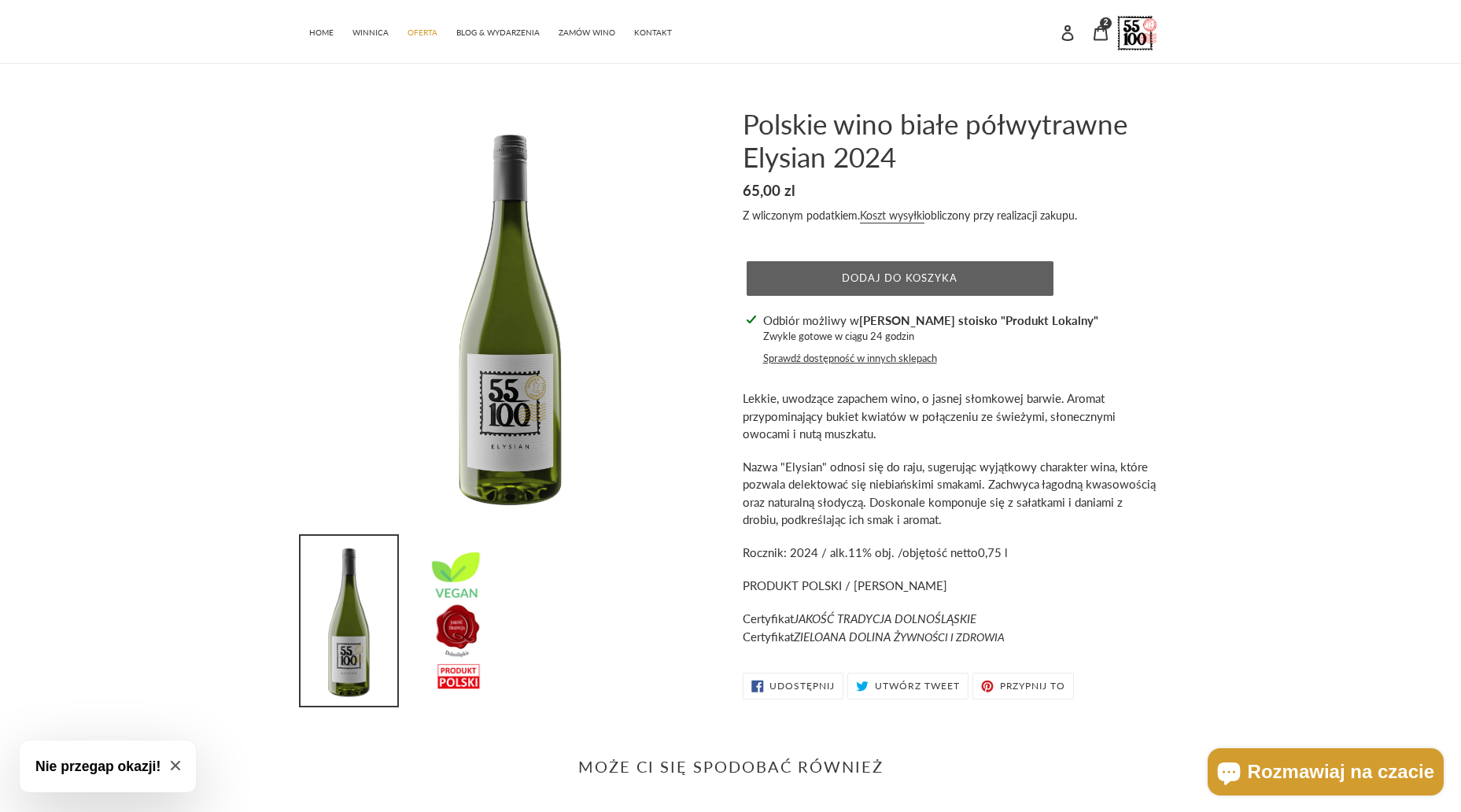
click at [964, 285] on button "Dodaj do koszyka" at bounding box center [899, 278] width 307 height 34
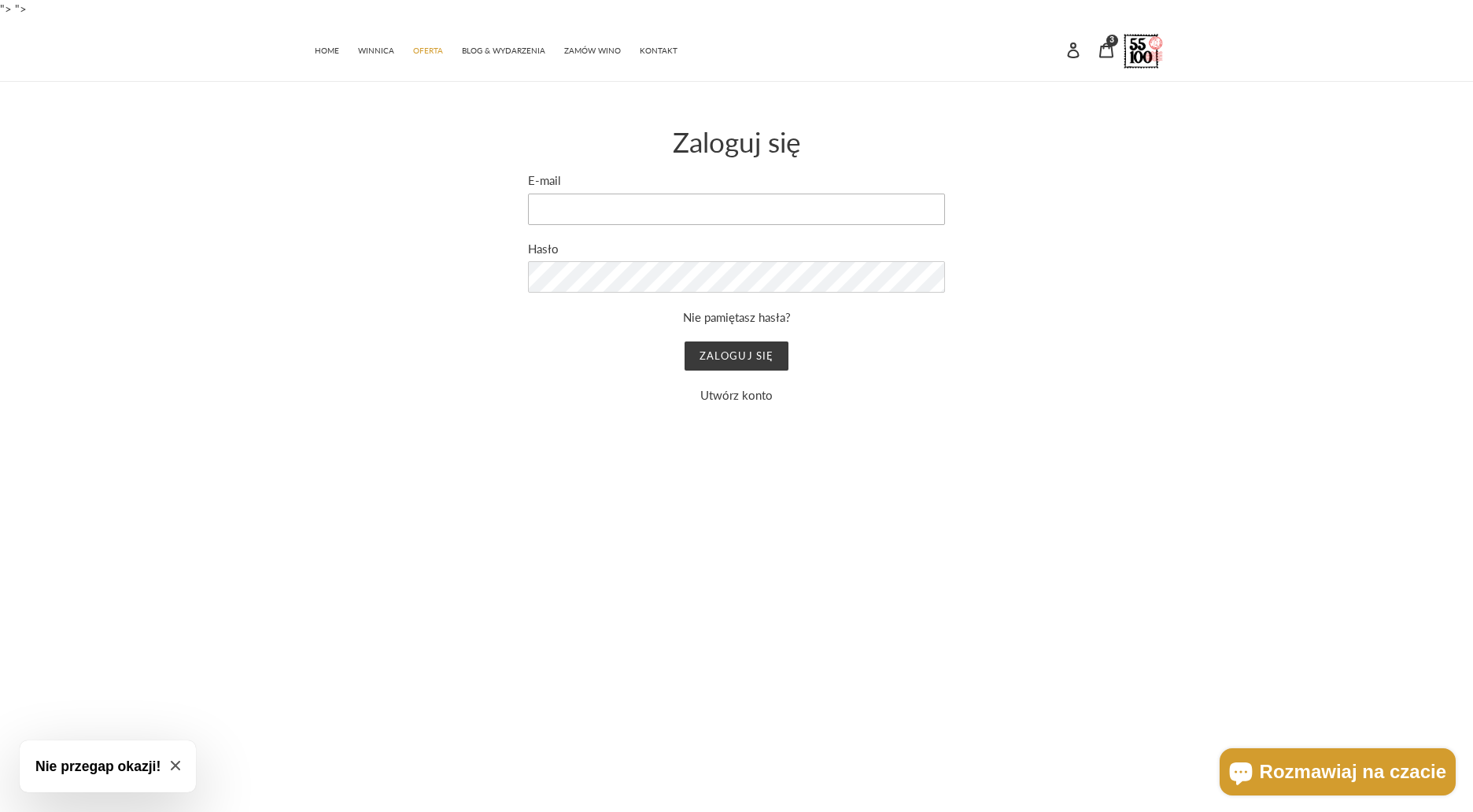
click at [641, 210] on input "E-mail" at bounding box center [736, 209] width 417 height 32
type input "[EMAIL_ADDRESS][DOMAIN_NAME]"
click at [684, 341] on input "Zaloguj się" at bounding box center [735, 356] width 103 height 30
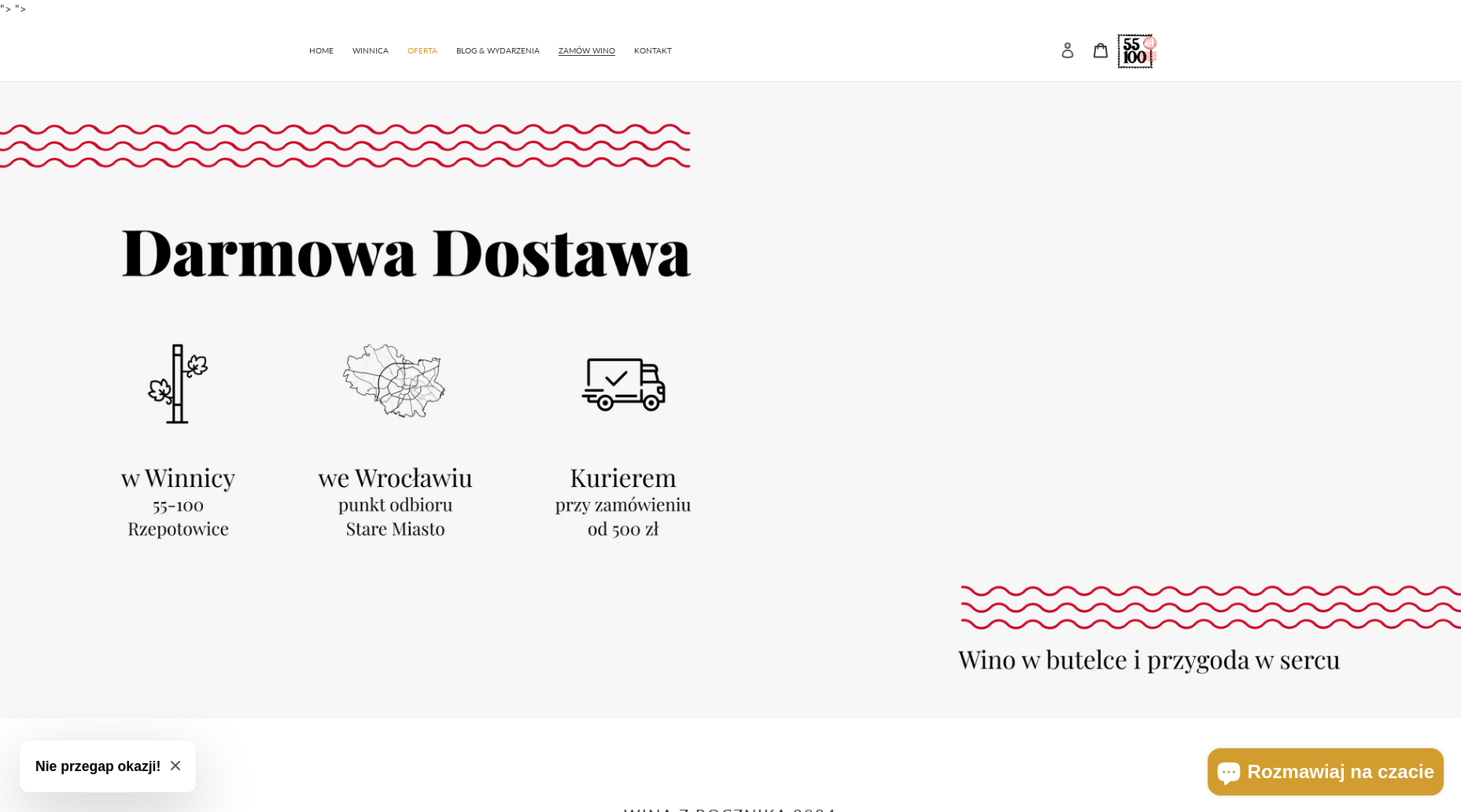
click at [1071, 50] on icon at bounding box center [1067, 50] width 16 height 16
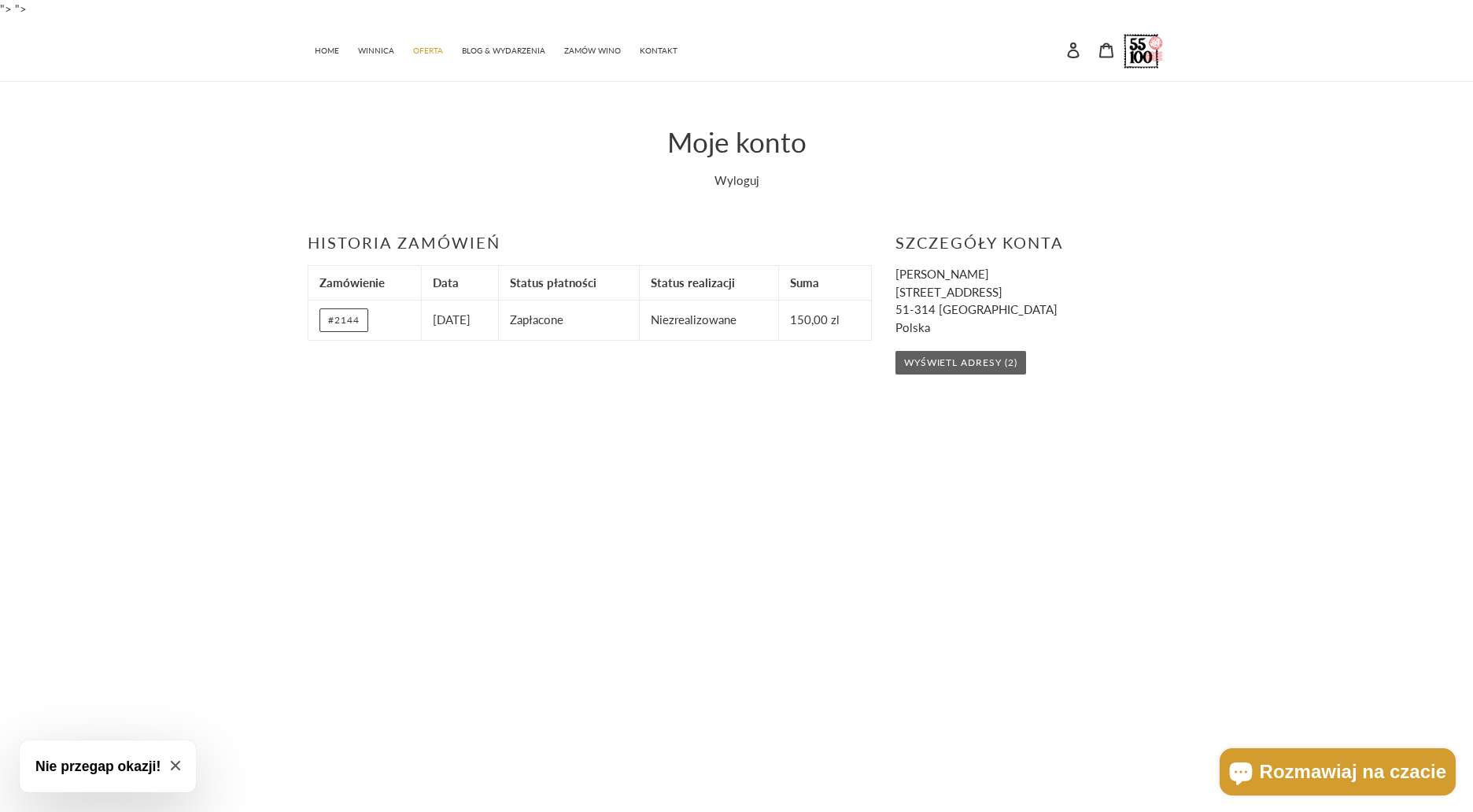
click at [990, 365] on link "Wyświetl adresy (2)" at bounding box center [960, 362] width 131 height 23
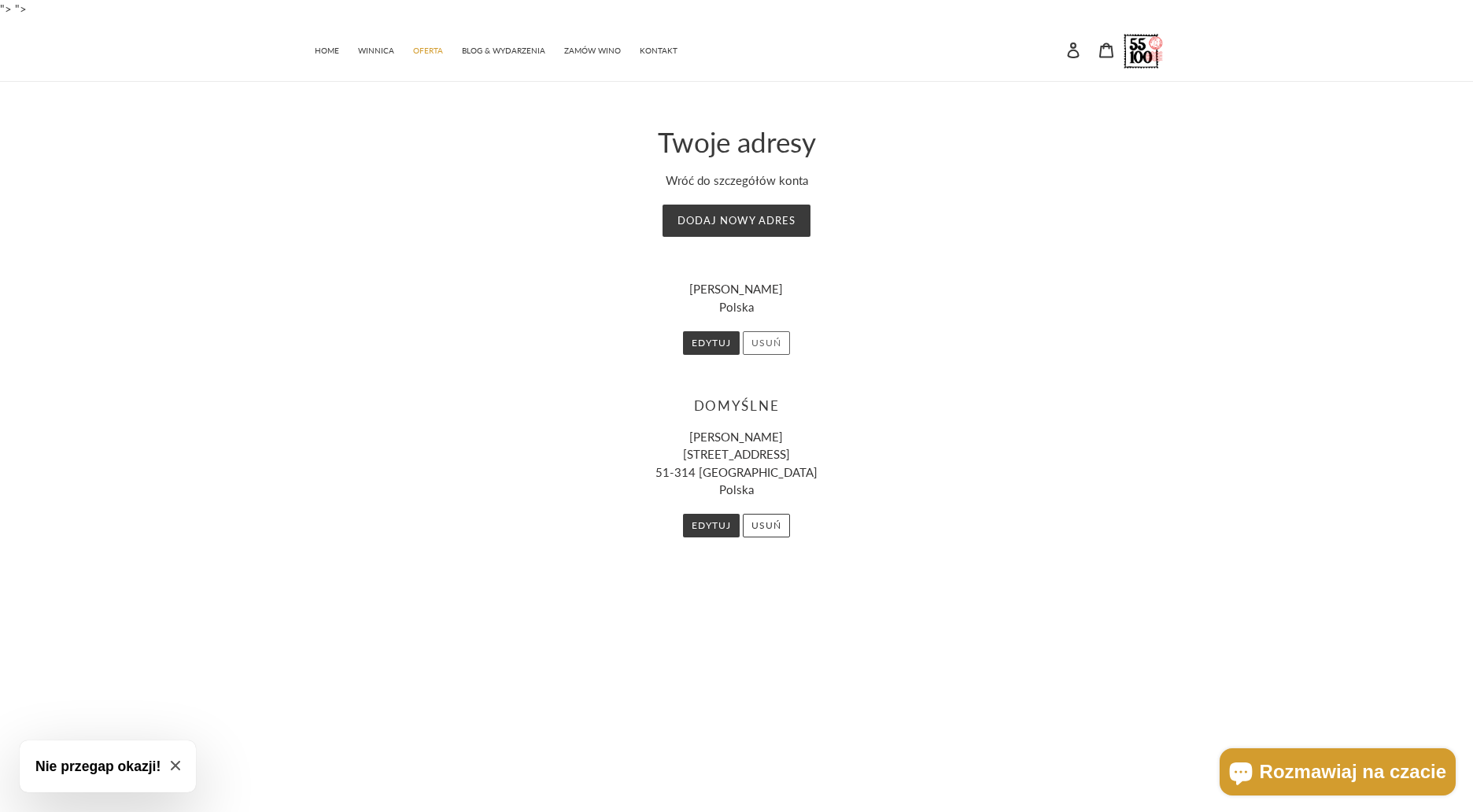
click at [778, 342] on button "Usuń" at bounding box center [766, 342] width 47 height 23
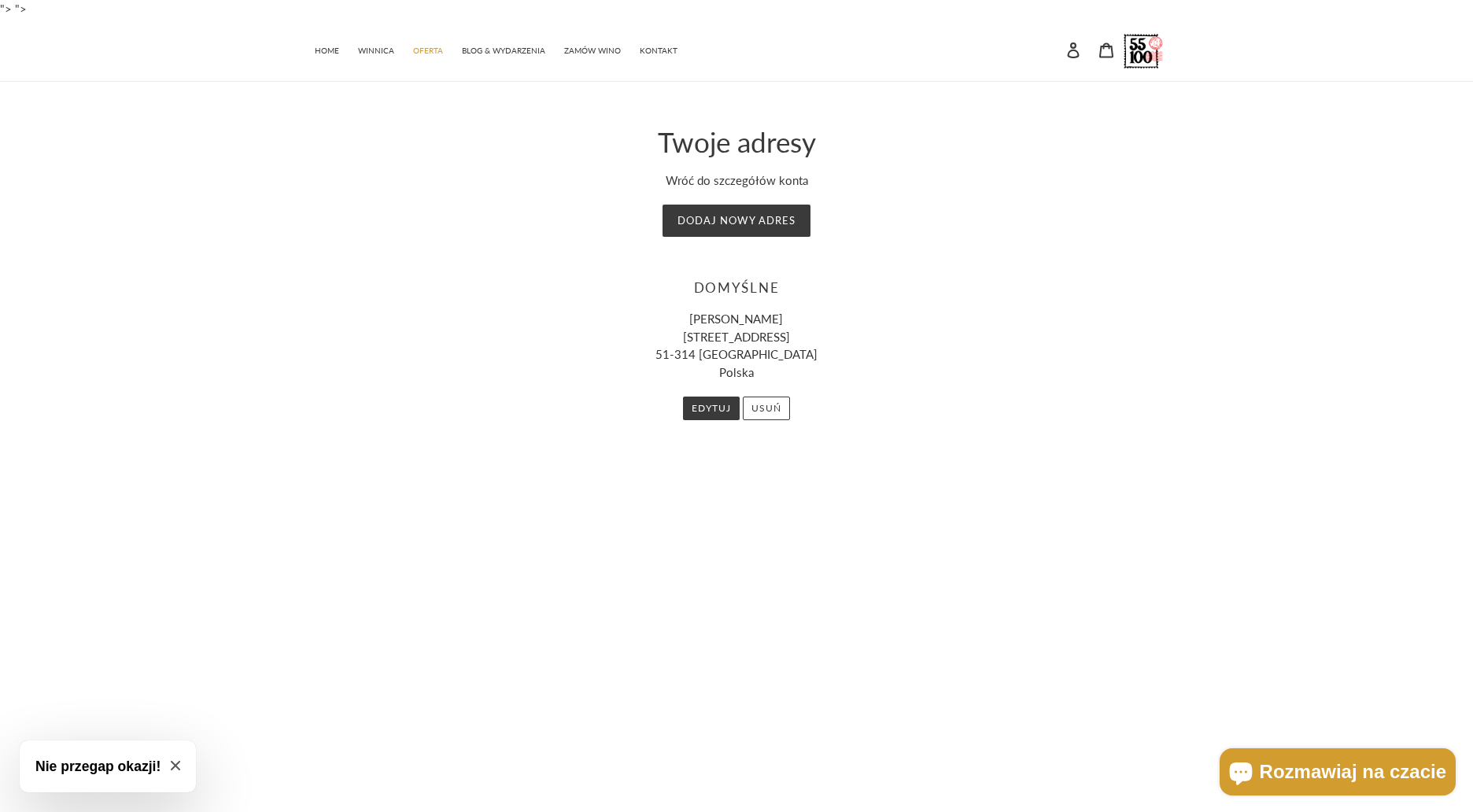
click at [119, 768] on h3 "Nie przegap okazji!" at bounding box center [97, 766] width 125 height 20
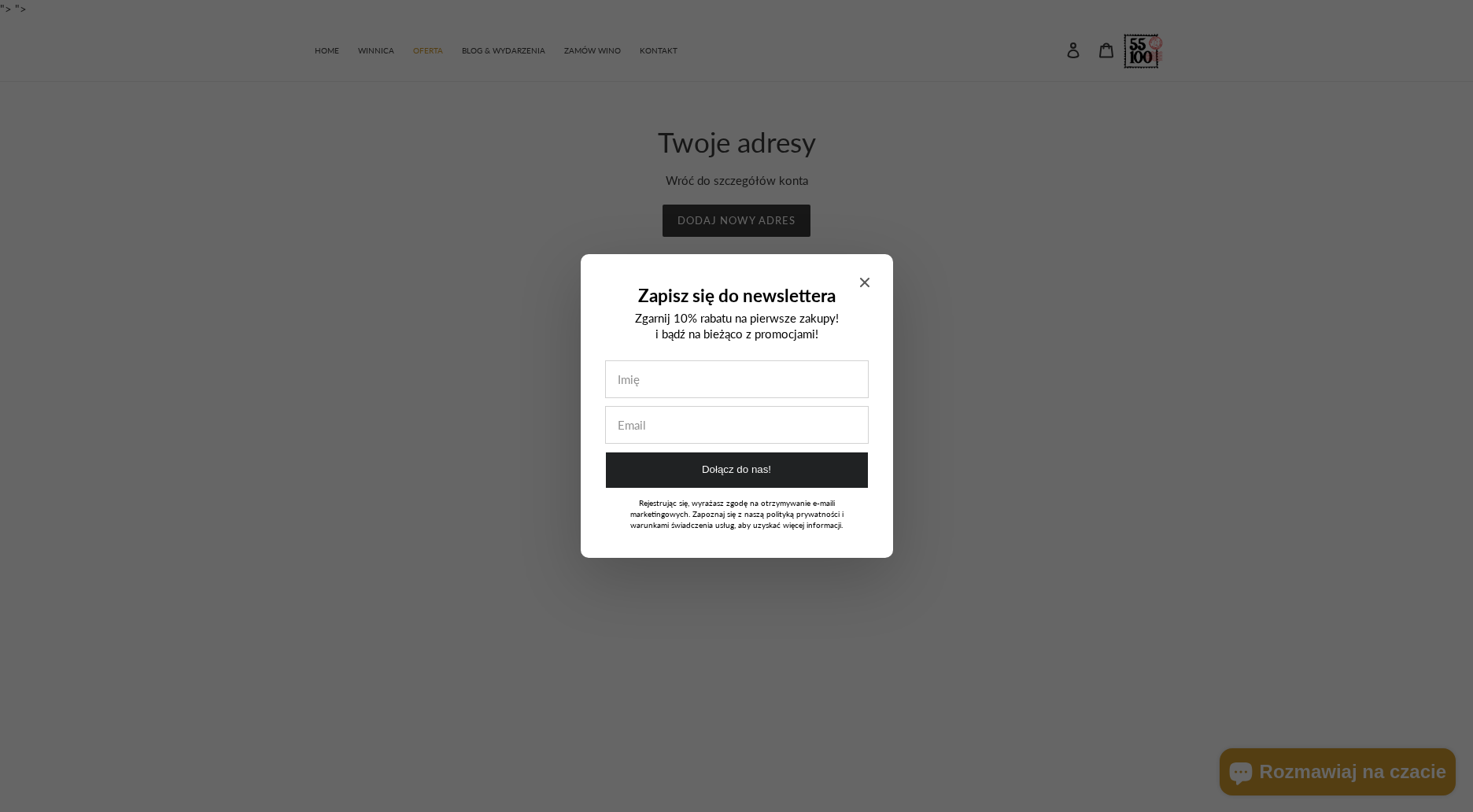
click at [861, 283] on icon "Close modal" at bounding box center [865, 283] width 9 height 9
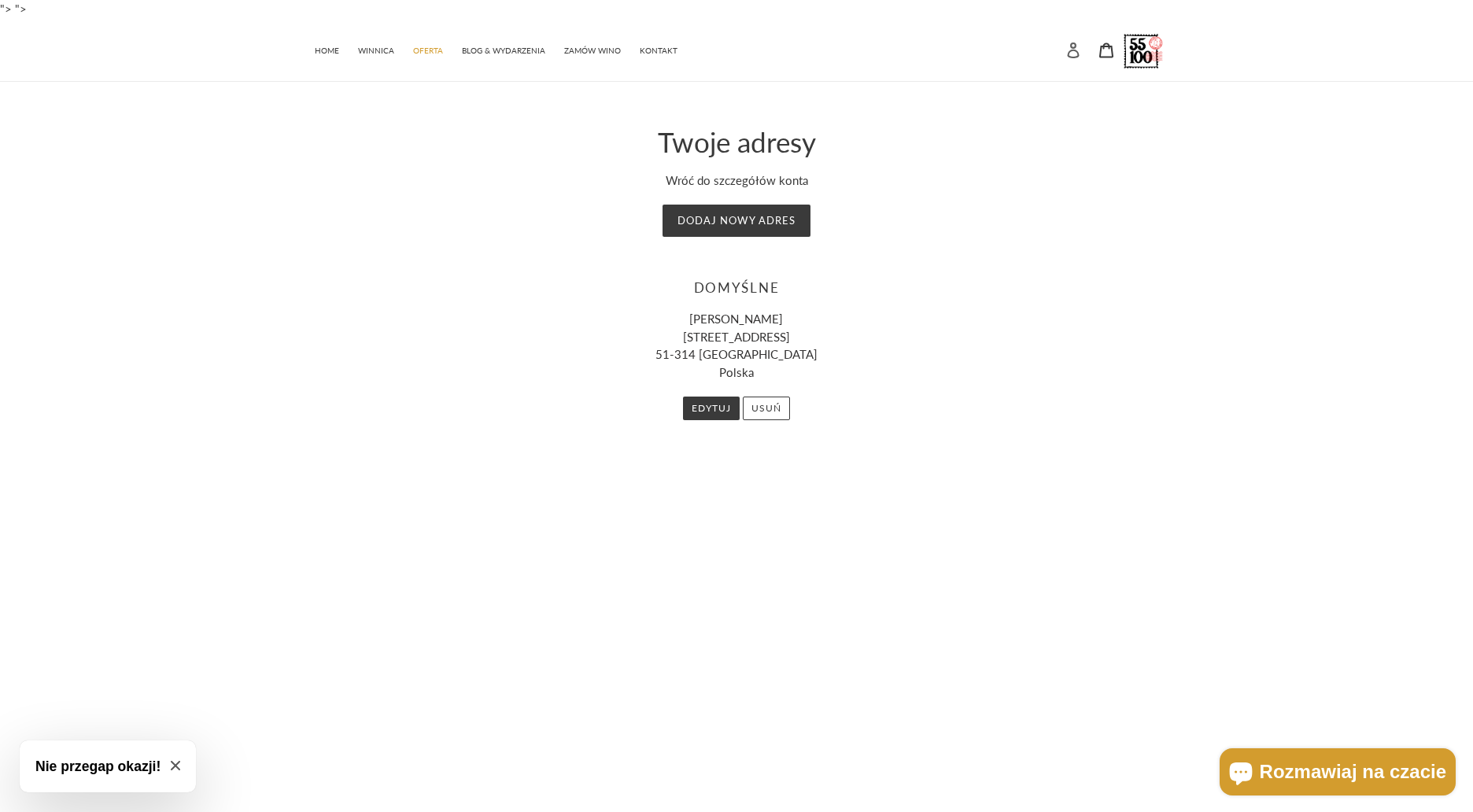
click at [1072, 49] on icon at bounding box center [1073, 50] width 16 height 16
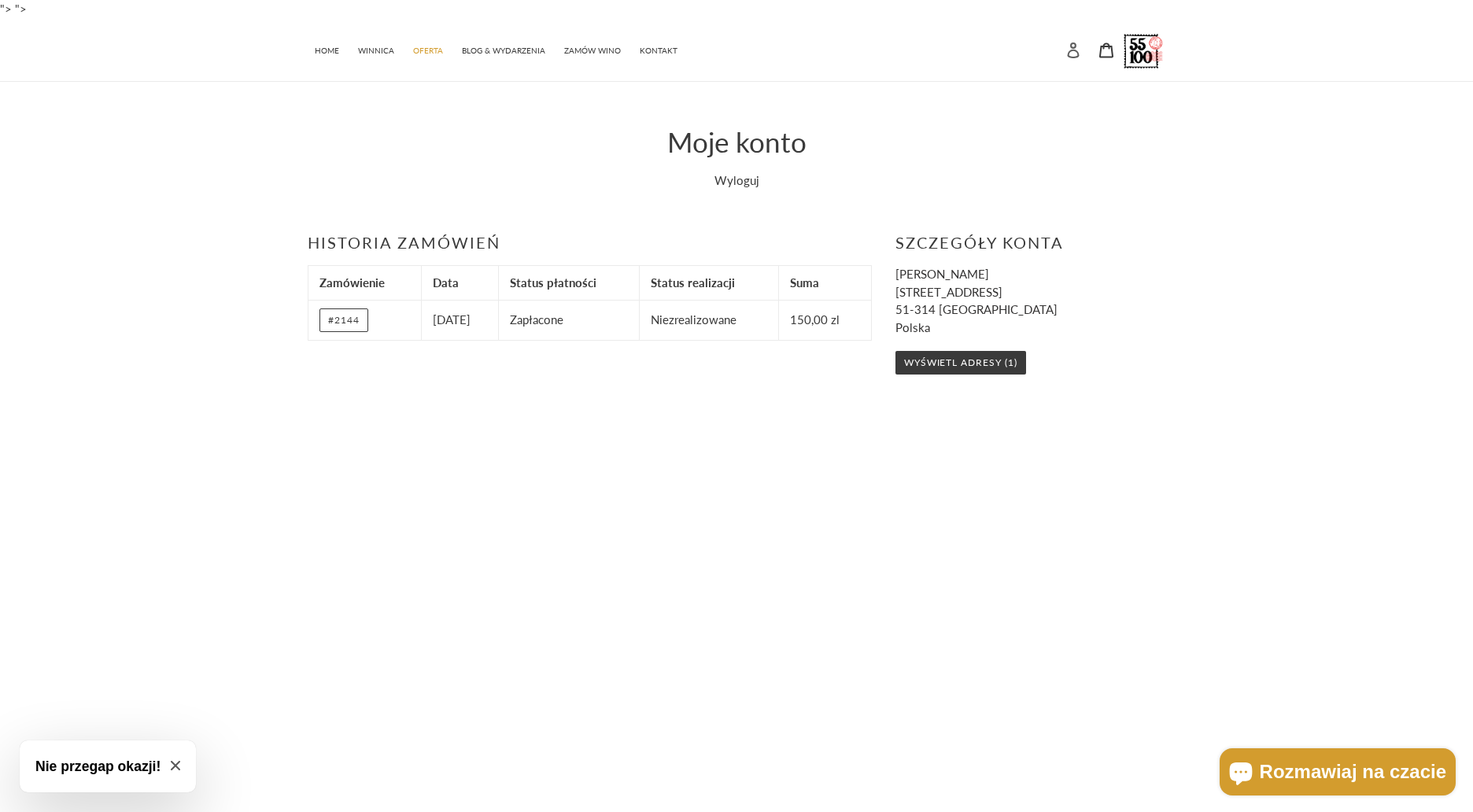
click at [1070, 55] on icon at bounding box center [1073, 50] width 16 height 16
click at [174, 768] on icon "Close modal" at bounding box center [175, 766] width 9 height 9
click at [738, 184] on link "Wyloguj" at bounding box center [737, 180] width 44 height 14
